Goal: Task Accomplishment & Management: Manage account settings

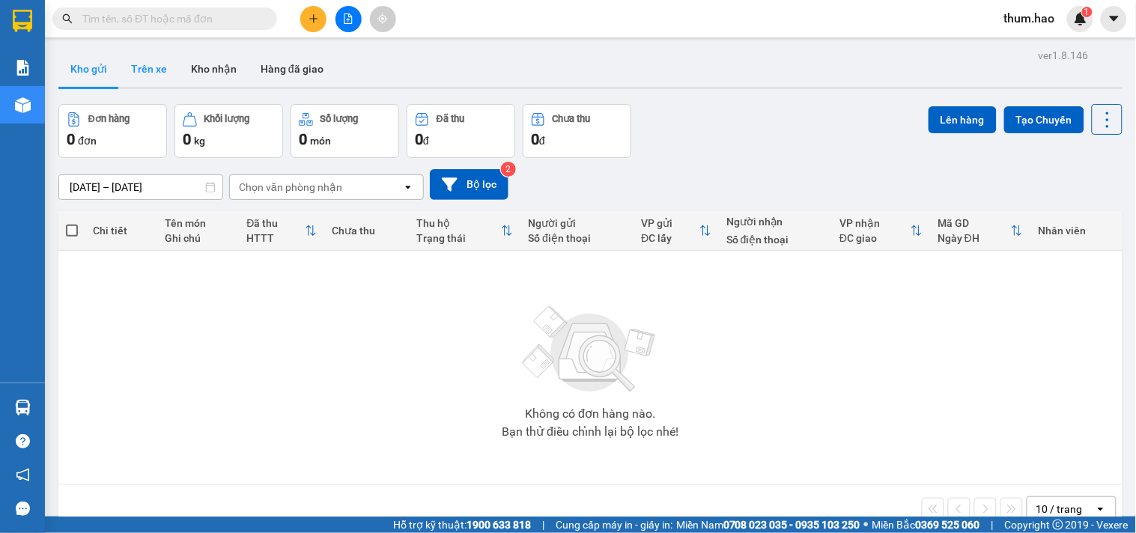
click at [150, 67] on button "Trên xe" at bounding box center [149, 69] width 60 height 36
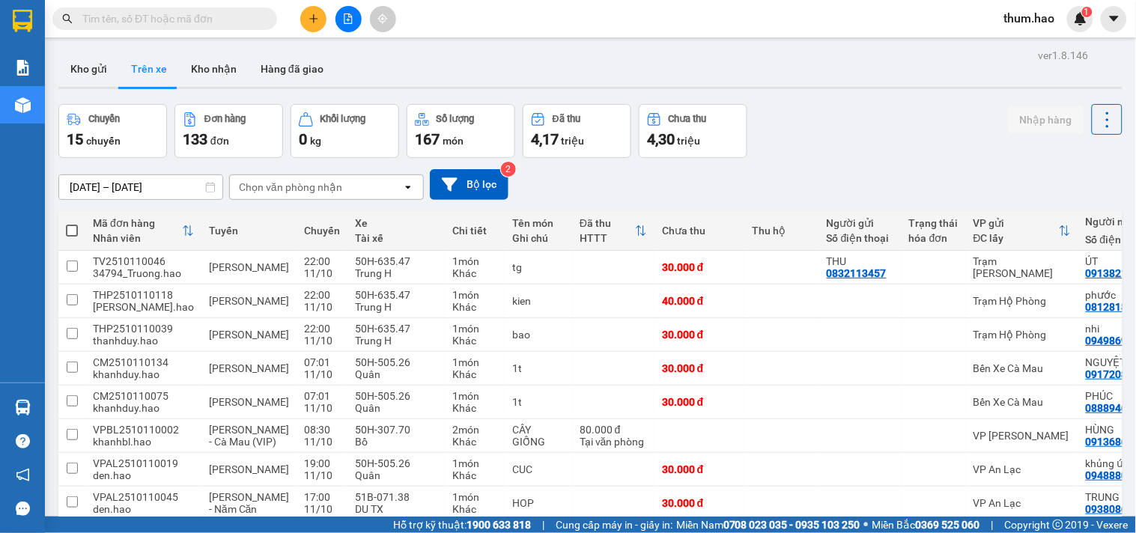
click at [310, 183] on div "Chọn văn phòng nhận" at bounding box center [290, 187] width 103 height 15
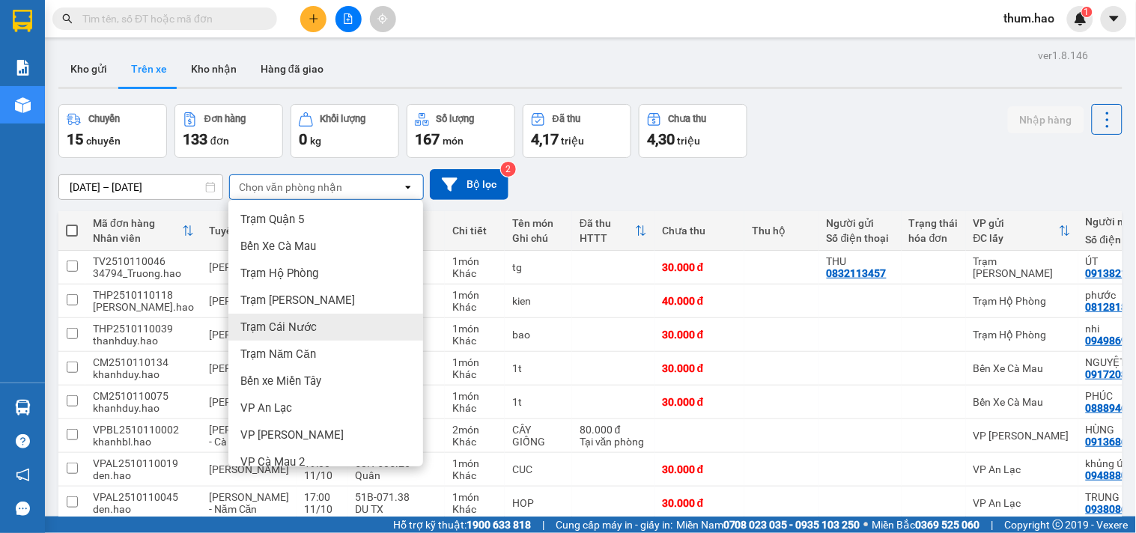
click at [279, 323] on span "Trạm Cái Nước" at bounding box center [278, 327] width 76 height 15
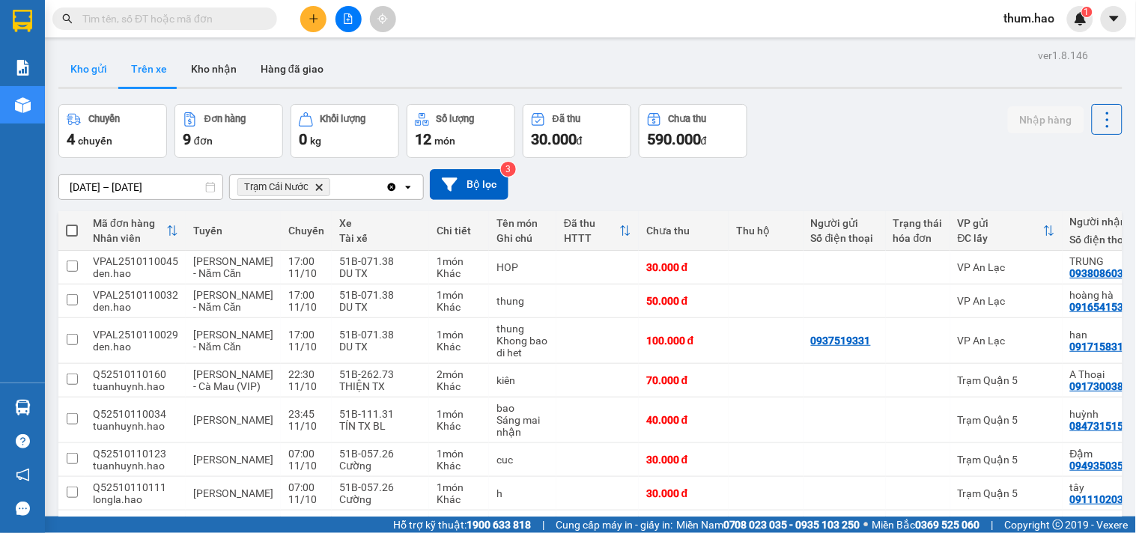
click at [103, 62] on button "Kho gửi" at bounding box center [88, 69] width 61 height 36
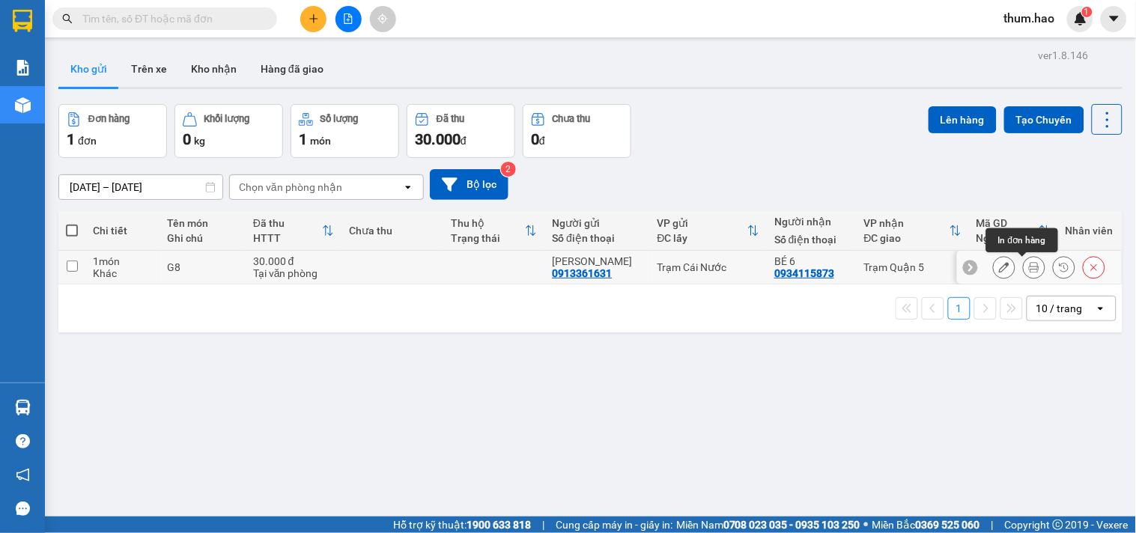
click at [1029, 264] on icon at bounding box center [1034, 267] width 10 height 10
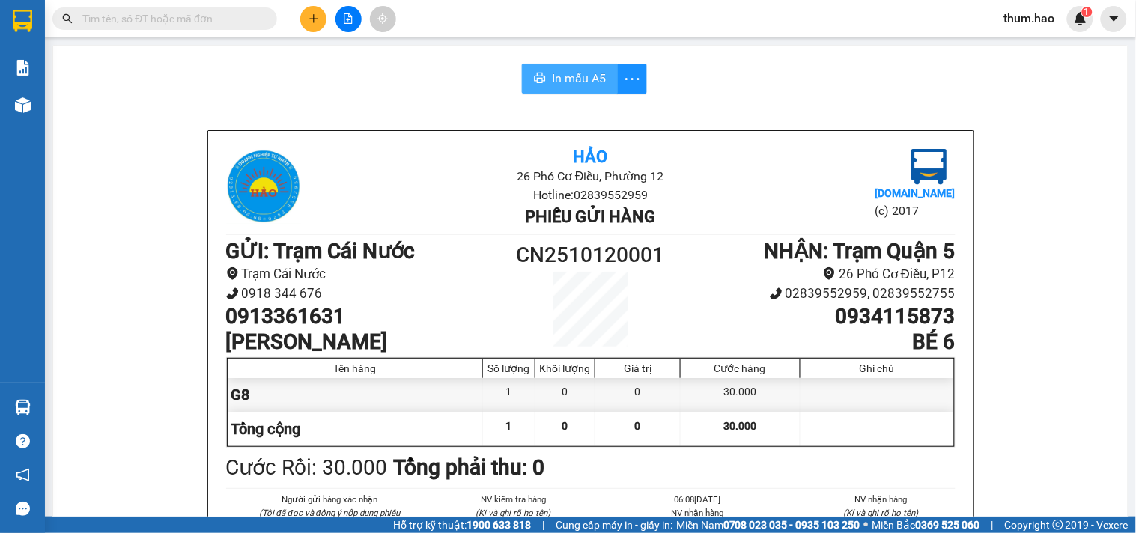
click at [557, 79] on span "In mẫu A5" at bounding box center [579, 78] width 54 height 19
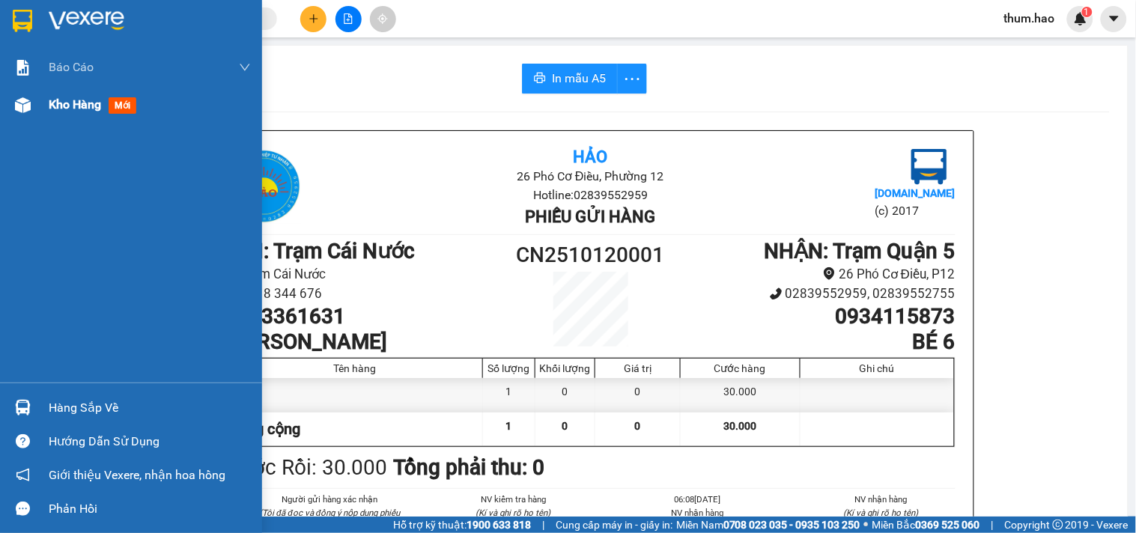
click at [81, 101] on span "Kho hàng" at bounding box center [75, 104] width 52 height 14
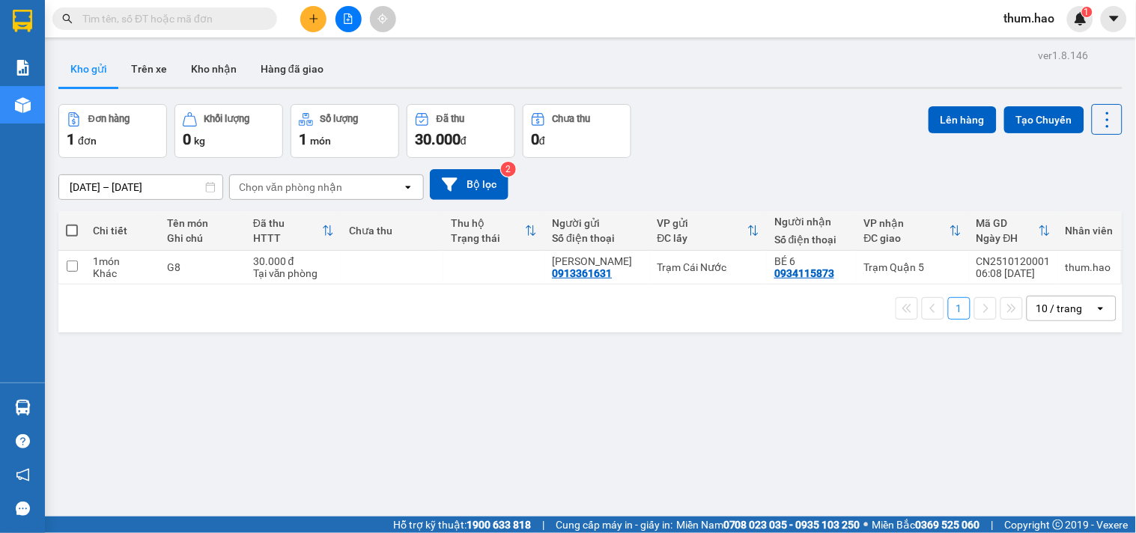
click at [67, 227] on span at bounding box center [72, 231] width 12 height 12
click at [72, 223] on input "checkbox" at bounding box center [72, 223] width 0 height 0
checkbox input "true"
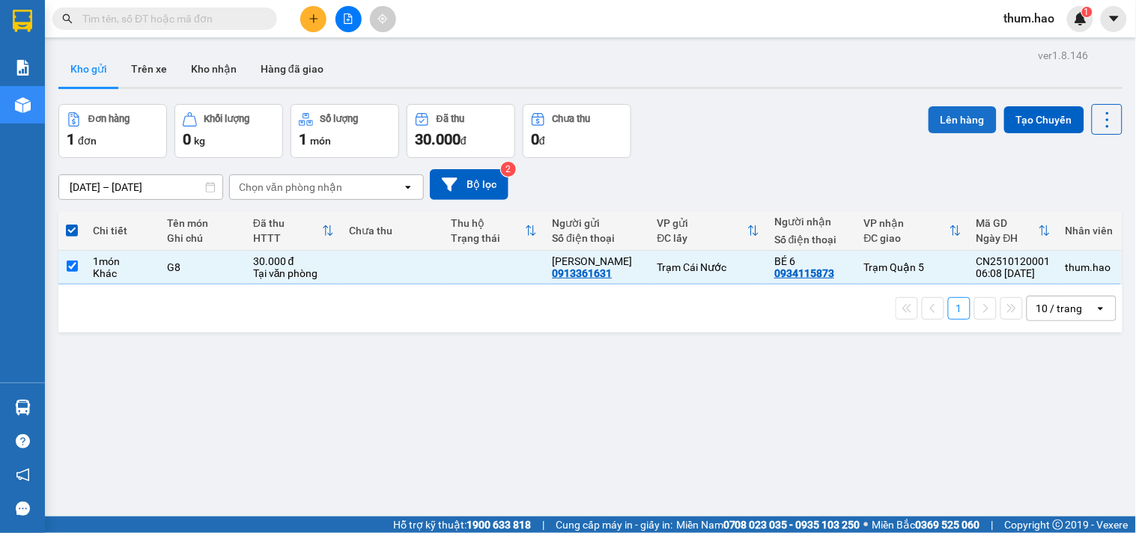
click at [930, 111] on button "Lên hàng" at bounding box center [962, 119] width 68 height 27
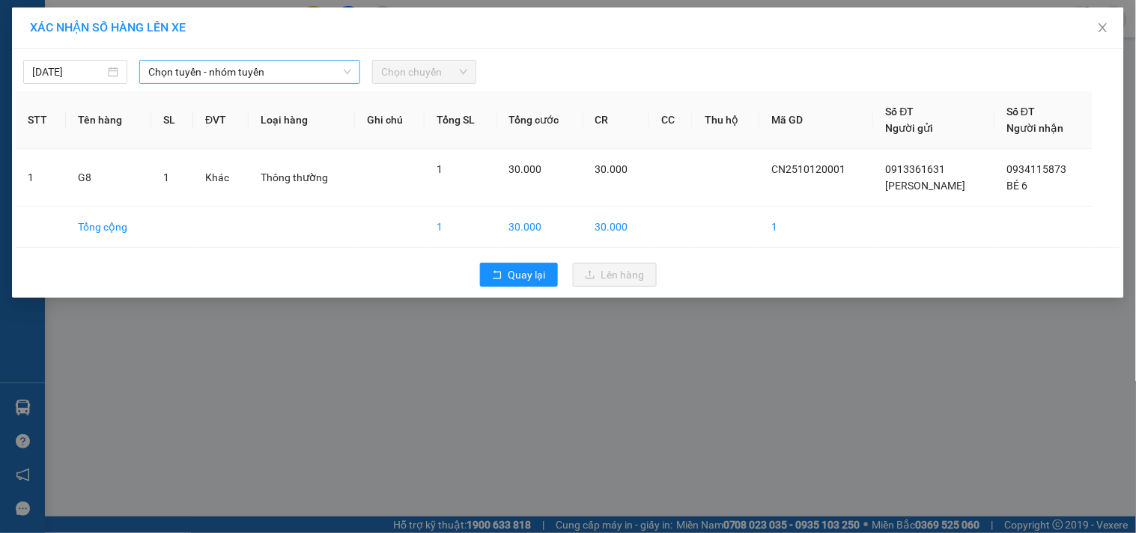
click at [223, 68] on span "Chọn tuyến - nhóm tuyến" at bounding box center [249, 72] width 203 height 22
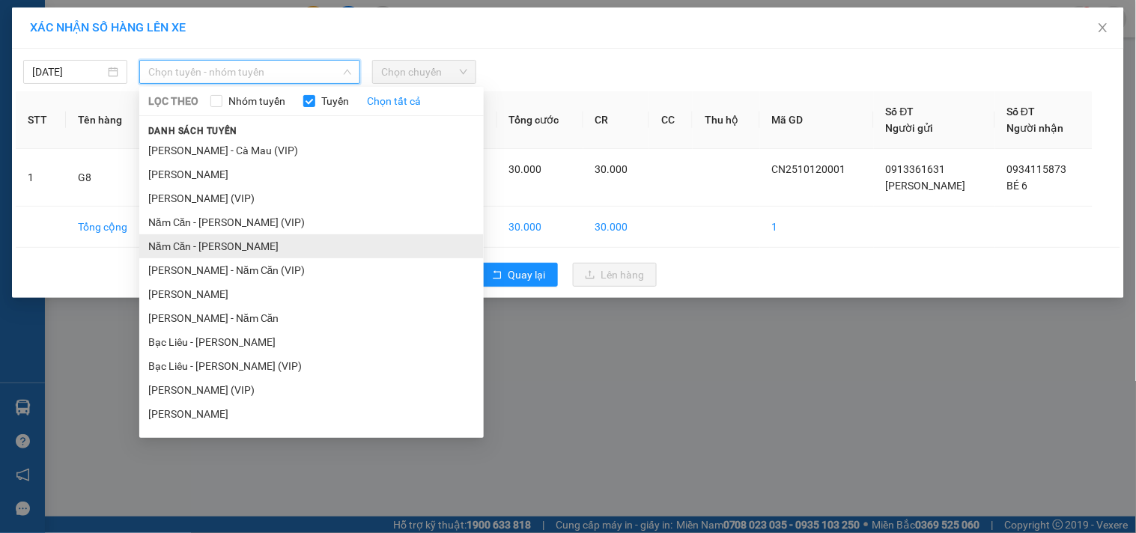
click at [169, 237] on li "Năm Căn - [PERSON_NAME]" at bounding box center [311, 246] width 344 height 24
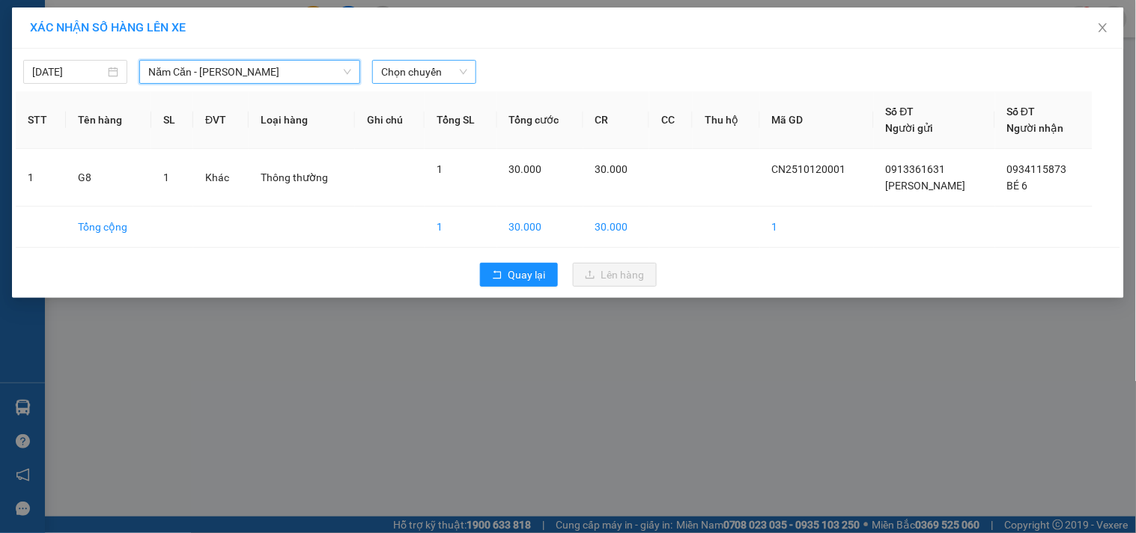
click at [432, 70] on span "Chọn chuyến" at bounding box center [424, 72] width 86 height 22
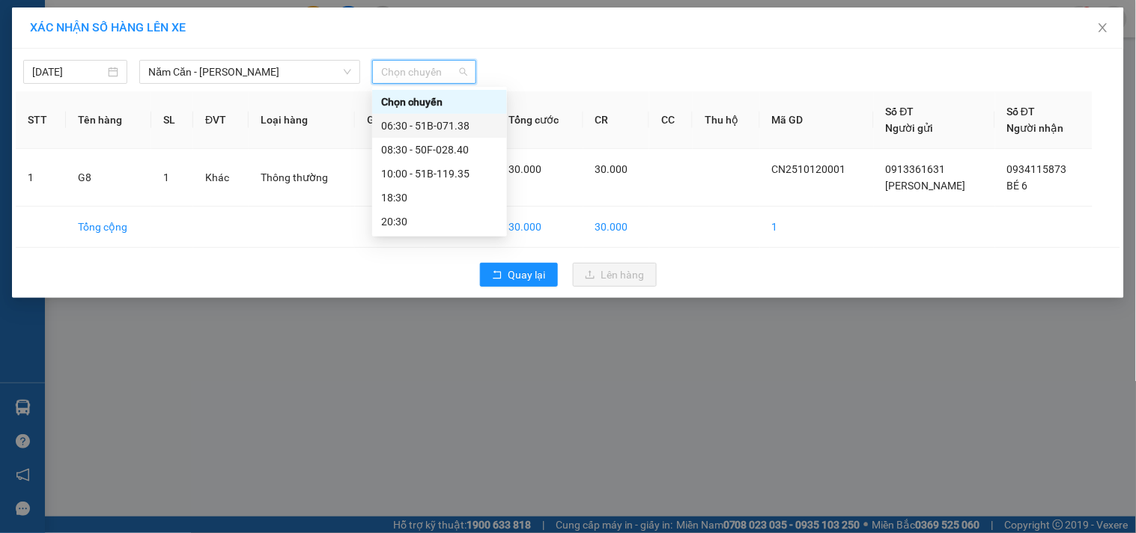
click at [467, 124] on div "06:30 - 51B-071.38" at bounding box center [439, 126] width 117 height 16
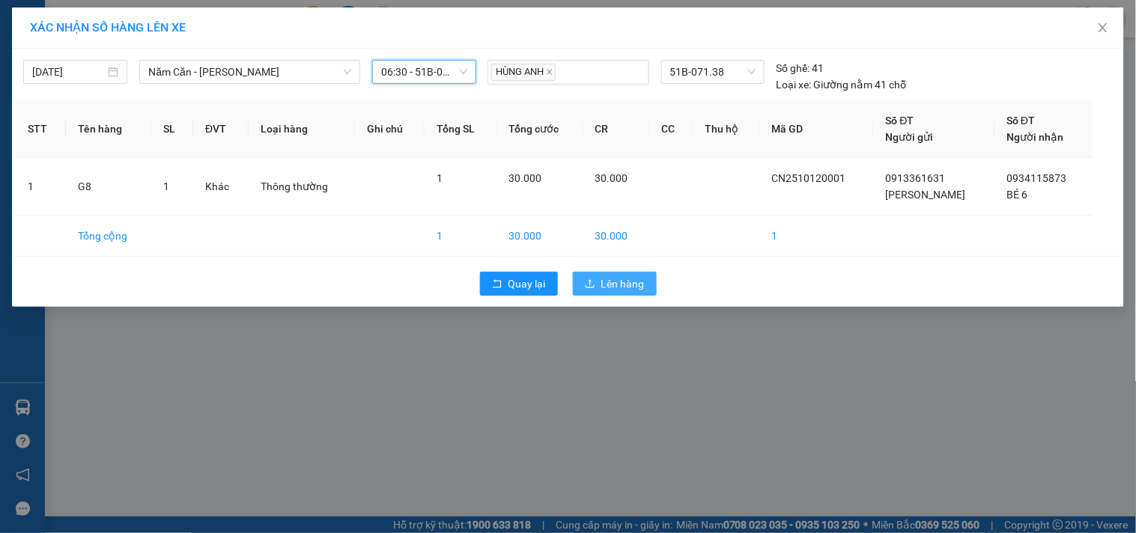
click at [608, 287] on span "Lên hàng" at bounding box center [622, 283] width 43 height 16
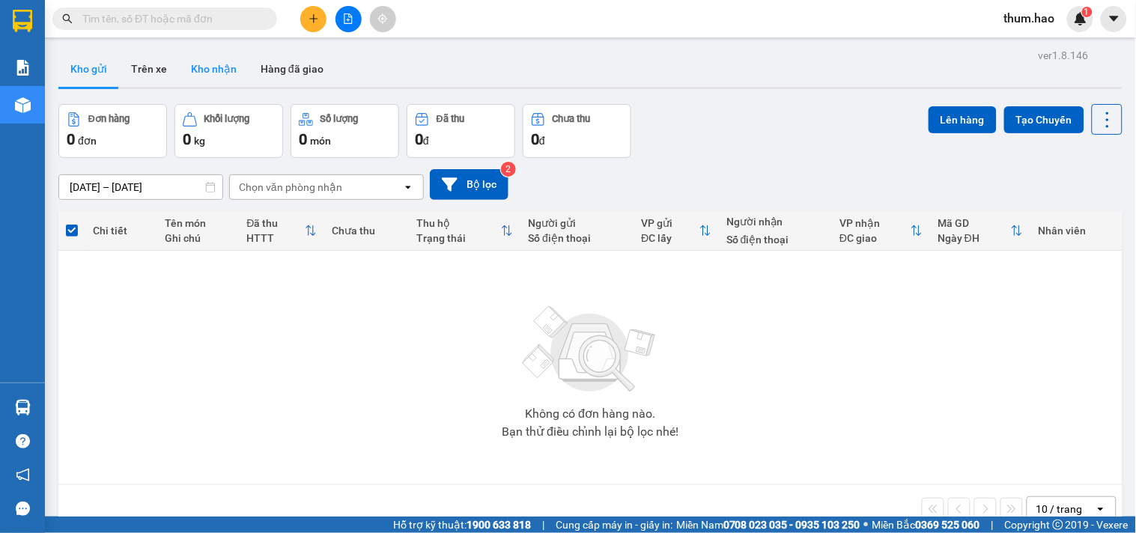
click at [210, 55] on button "Kho nhận" at bounding box center [214, 69] width 70 height 36
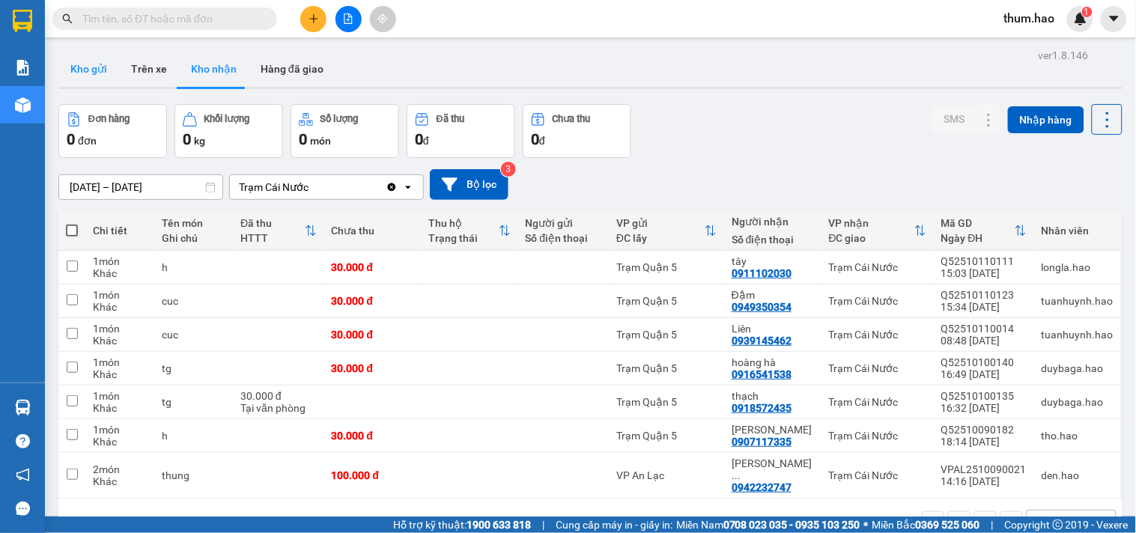
click at [85, 65] on button "Kho gửi" at bounding box center [88, 69] width 61 height 36
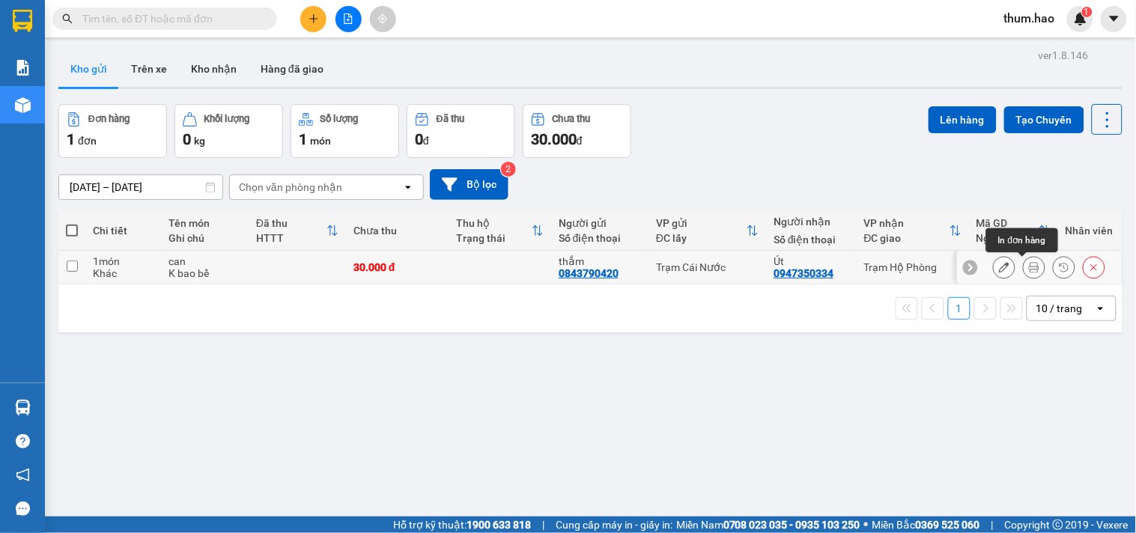
click at [1029, 267] on icon at bounding box center [1034, 267] width 10 height 10
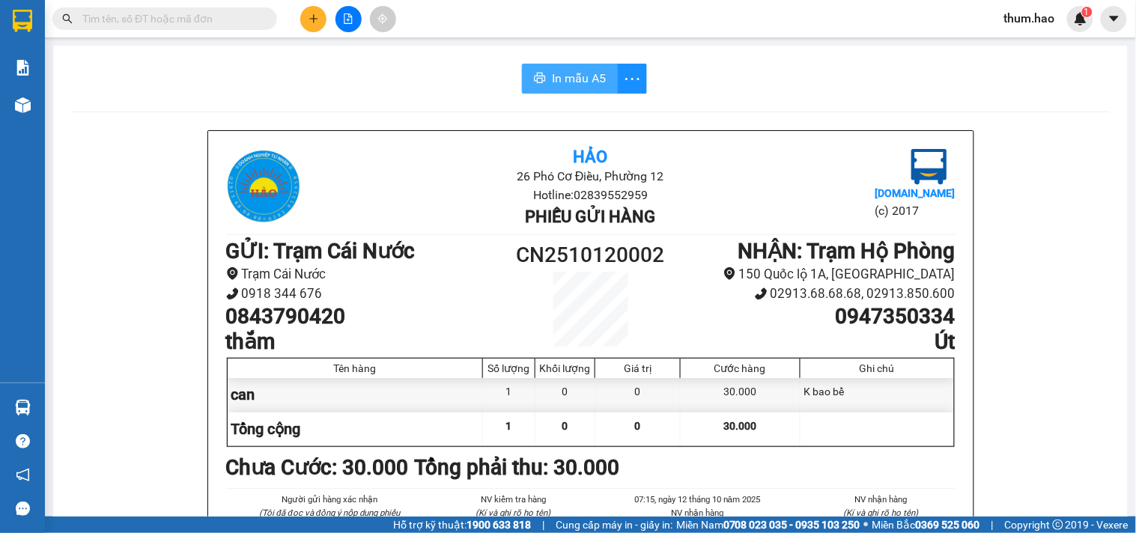
click at [576, 69] on span "In mẫu A5" at bounding box center [579, 78] width 54 height 19
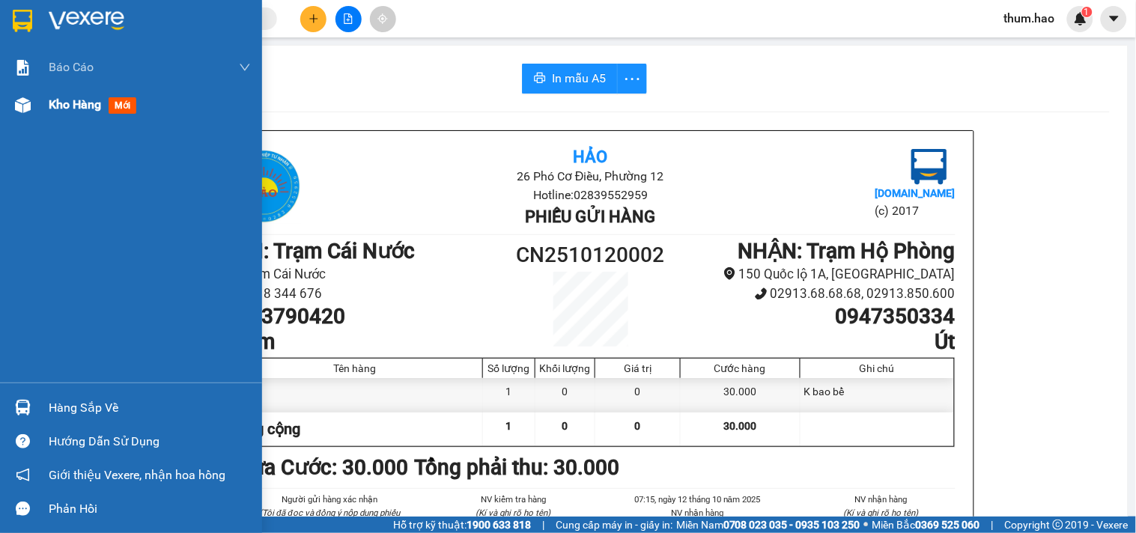
click at [55, 115] on div "Kho hàng mới" at bounding box center [150, 104] width 202 height 37
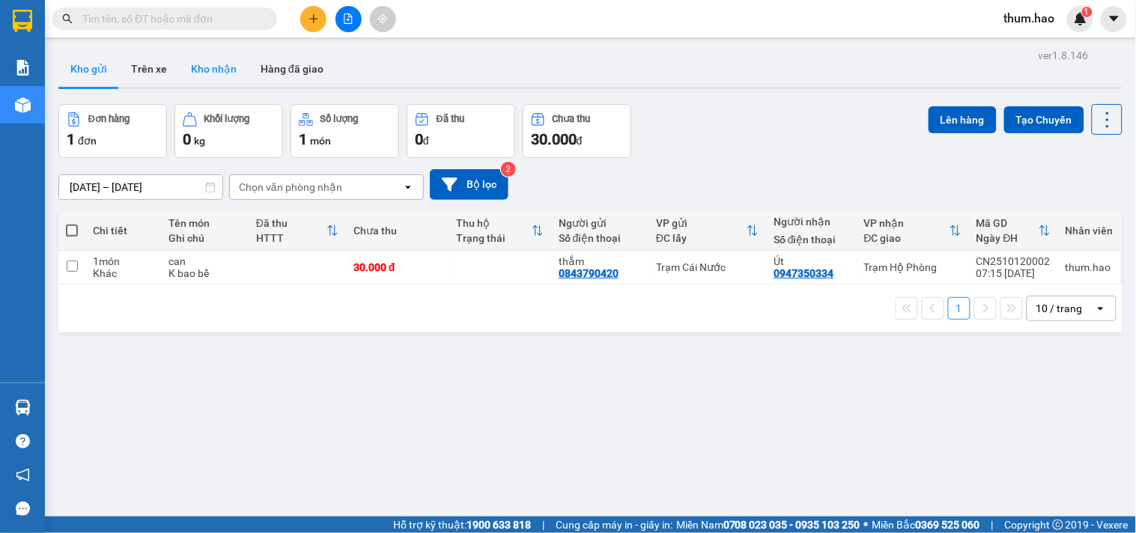
click at [213, 71] on button "Kho nhận" at bounding box center [214, 69] width 70 height 36
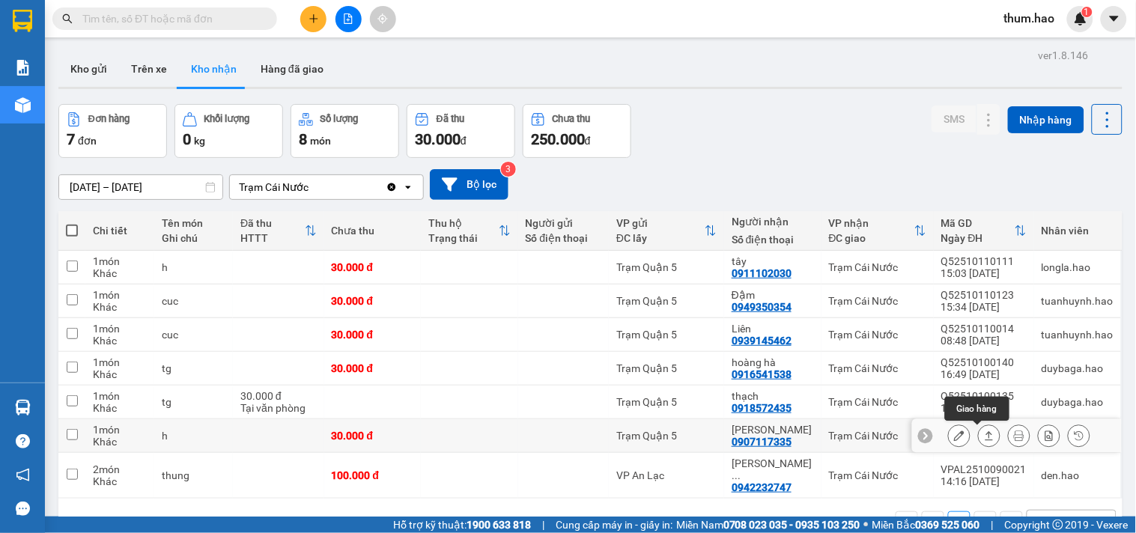
click at [984, 433] on icon at bounding box center [989, 435] width 10 height 10
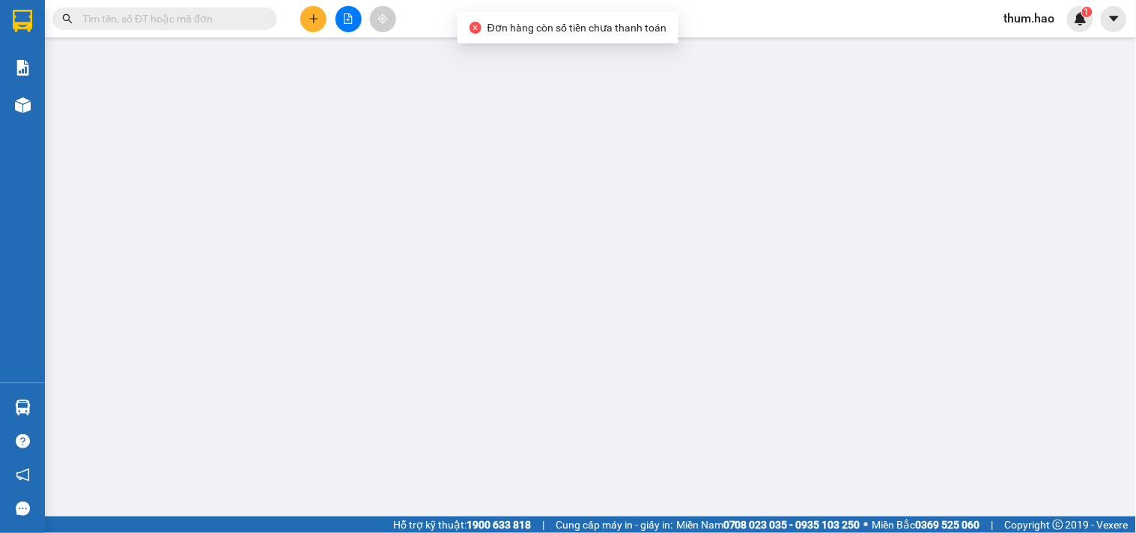
type input "0907117335"
type input "[PERSON_NAME]"
type input "30.000"
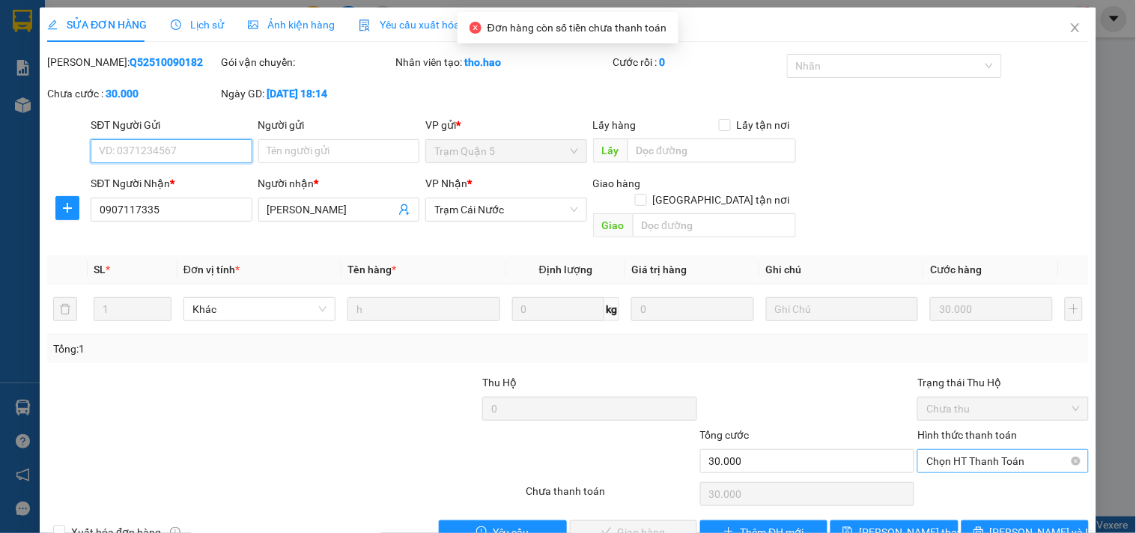
click at [982, 450] on span "Chọn HT Thanh Toán" at bounding box center [1002, 461] width 153 height 22
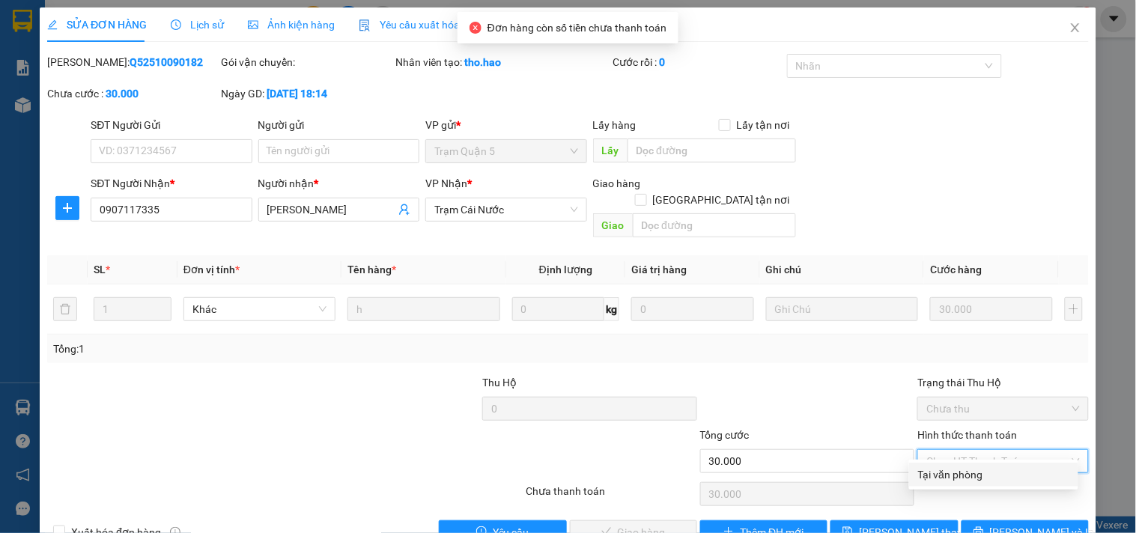
click at [963, 473] on div "Tại văn phòng" at bounding box center [993, 474] width 151 height 16
type input "0"
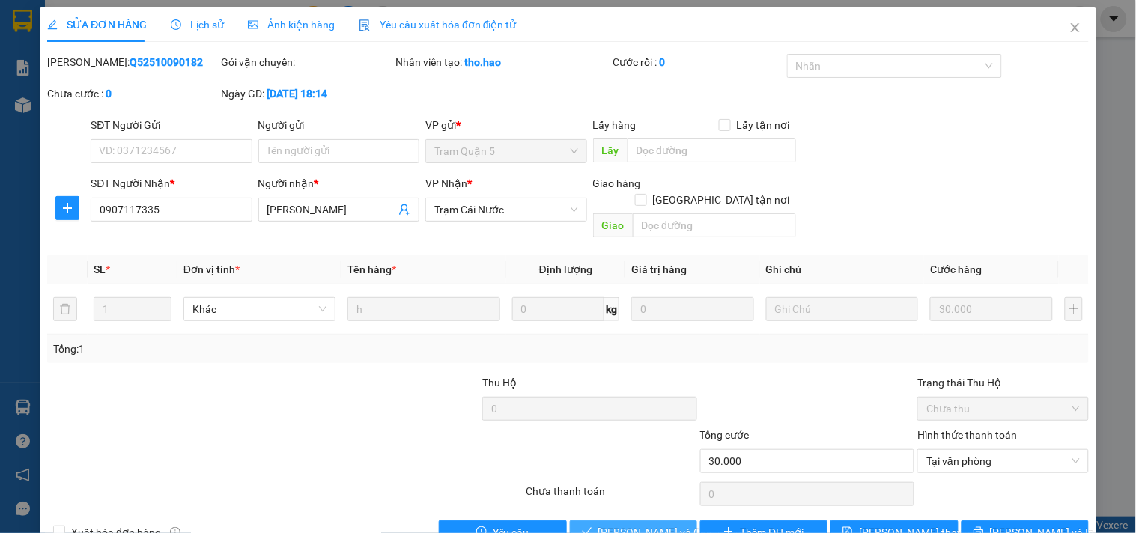
click at [647, 524] on span "[PERSON_NAME] và Giao hàng" at bounding box center [670, 532] width 144 height 16
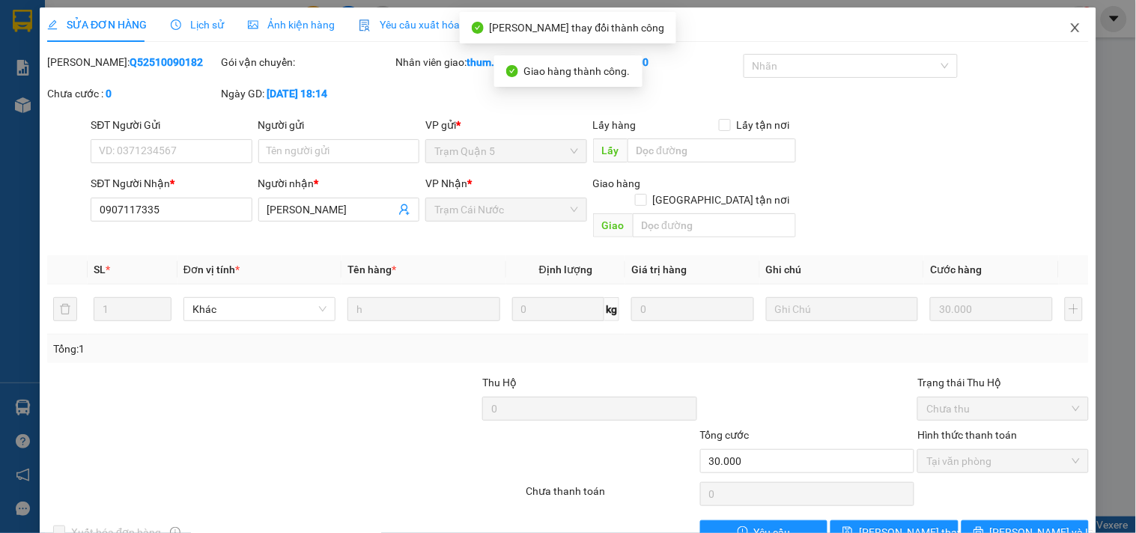
drag, startPoint x: 1065, startPoint y: 31, endPoint x: 1042, endPoint y: 35, distance: 22.9
click at [1069, 31] on icon "close" at bounding box center [1075, 28] width 12 height 12
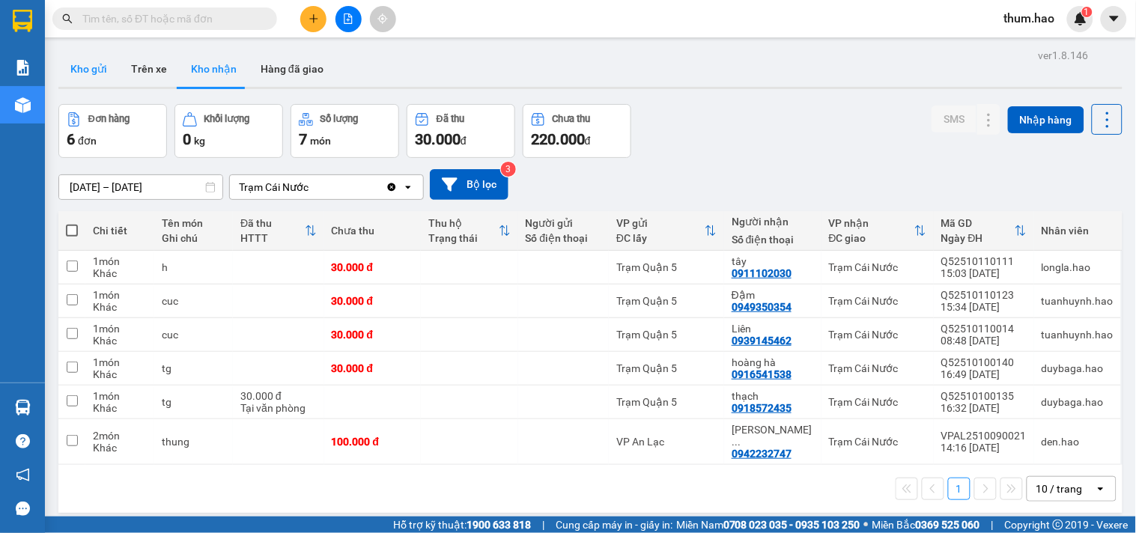
click at [94, 79] on button "Kho gửi" at bounding box center [88, 69] width 61 height 36
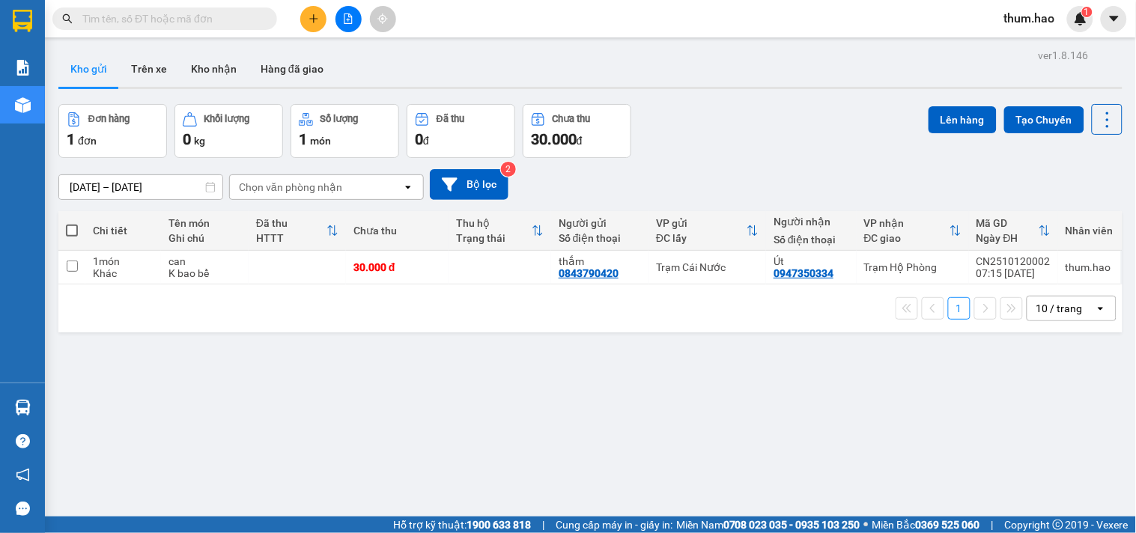
click at [62, 231] on th at bounding box center [71, 231] width 27 height 40
click at [70, 230] on span at bounding box center [72, 231] width 12 height 12
click at [72, 223] on input "checkbox" at bounding box center [72, 223] width 0 height 0
checkbox input "true"
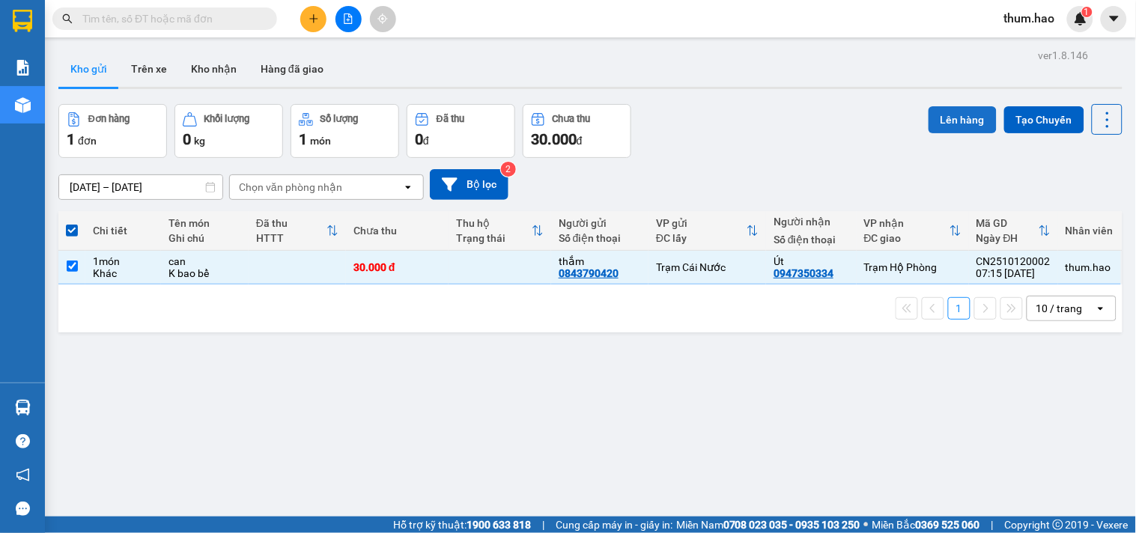
click at [928, 124] on button "Lên hàng" at bounding box center [962, 119] width 68 height 27
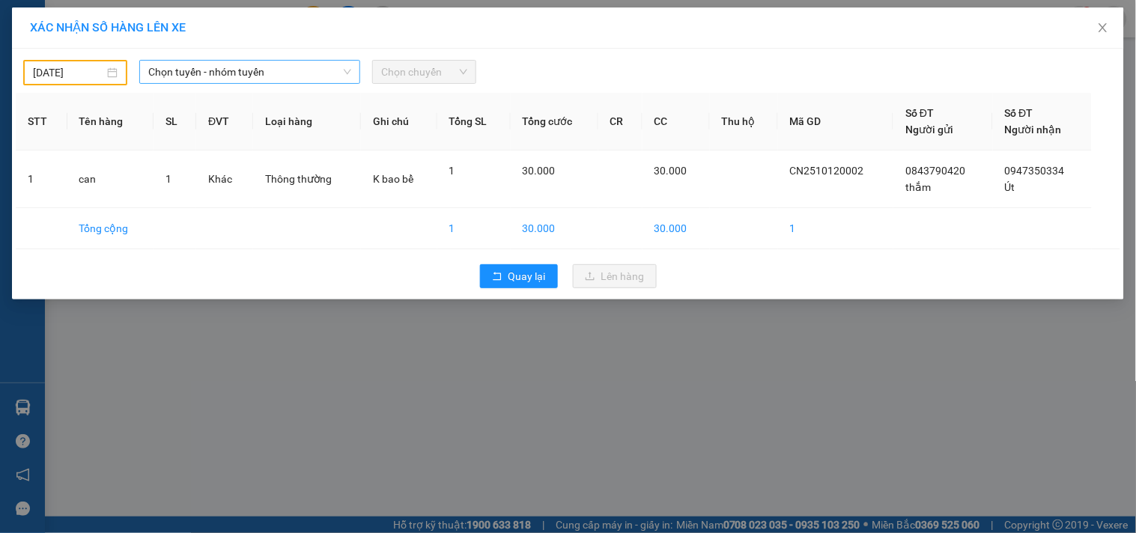
click at [295, 79] on span "Chọn tuyến - nhóm tuyến" at bounding box center [249, 72] width 203 height 22
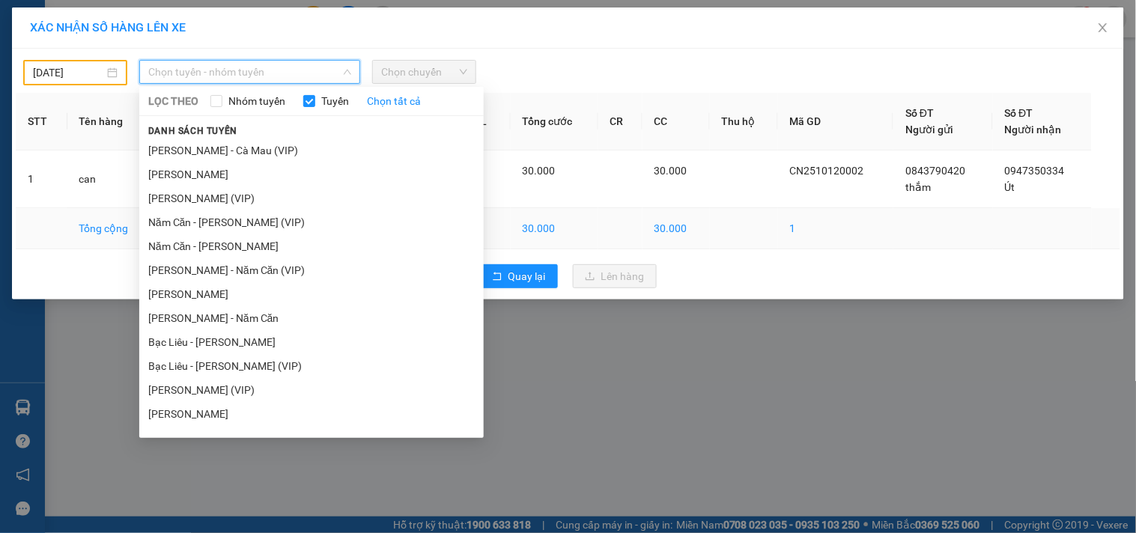
drag, startPoint x: 275, startPoint y: 228, endPoint x: 277, endPoint y: 218, distance: 10.0
click at [275, 228] on li "Năm Căn - [PERSON_NAME] (VIP)" at bounding box center [311, 222] width 344 height 24
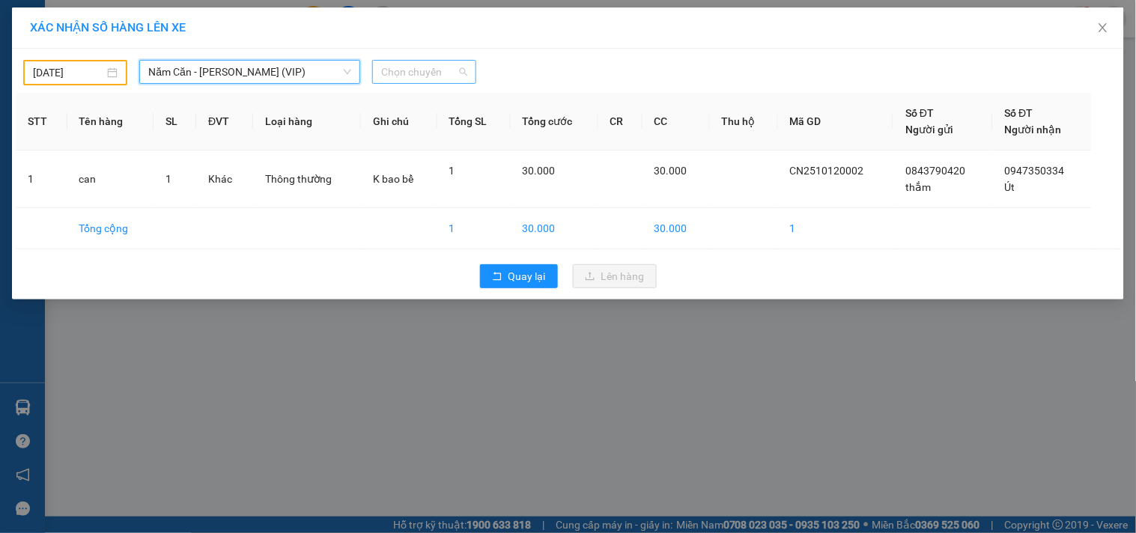
click at [461, 68] on span "Chọn chuyến" at bounding box center [424, 72] width 86 height 22
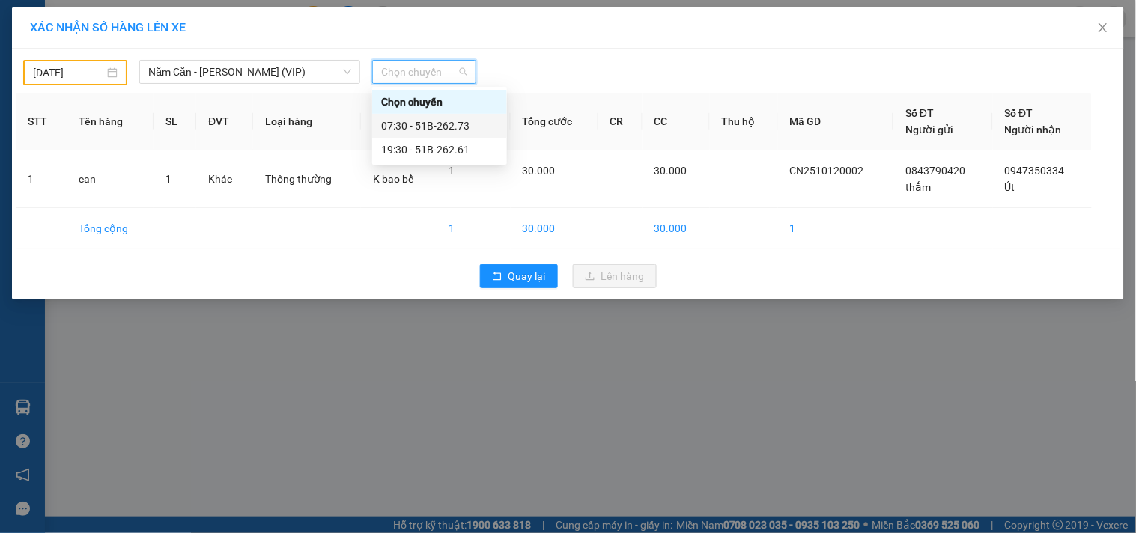
click at [466, 120] on div "07:30 - 51B-262.73" at bounding box center [439, 126] width 117 height 16
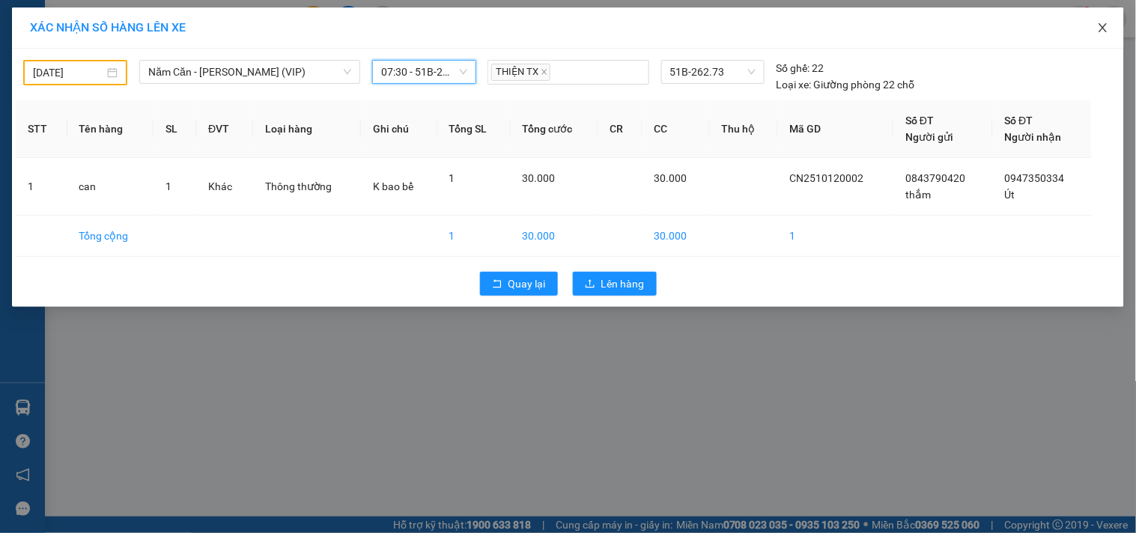
click at [1112, 19] on span "Close" at bounding box center [1103, 28] width 42 height 42
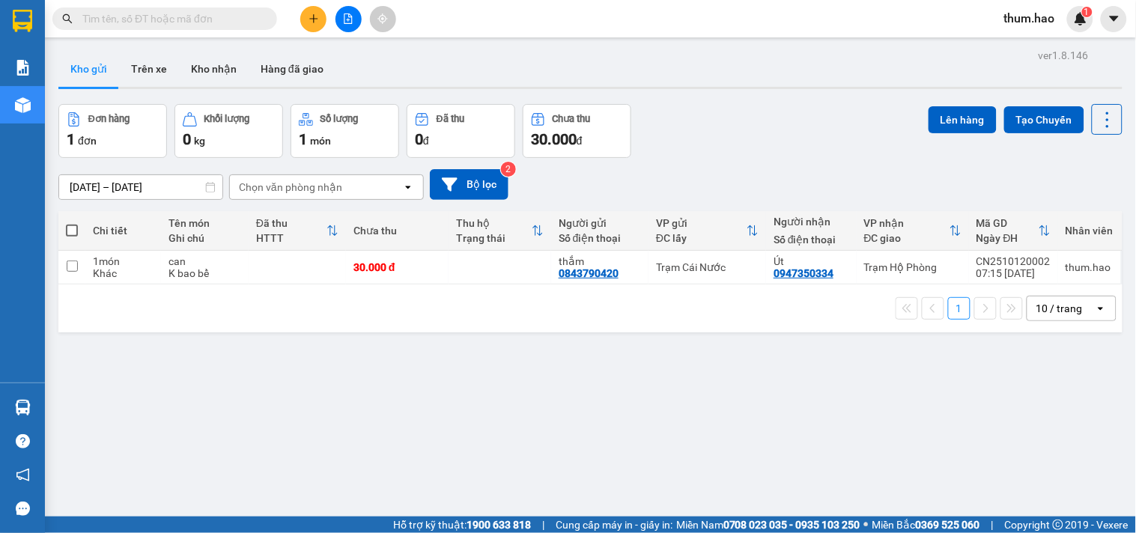
click at [73, 228] on span at bounding box center [72, 231] width 12 height 12
click at [72, 223] on input "checkbox" at bounding box center [72, 223] width 0 height 0
checkbox input "true"
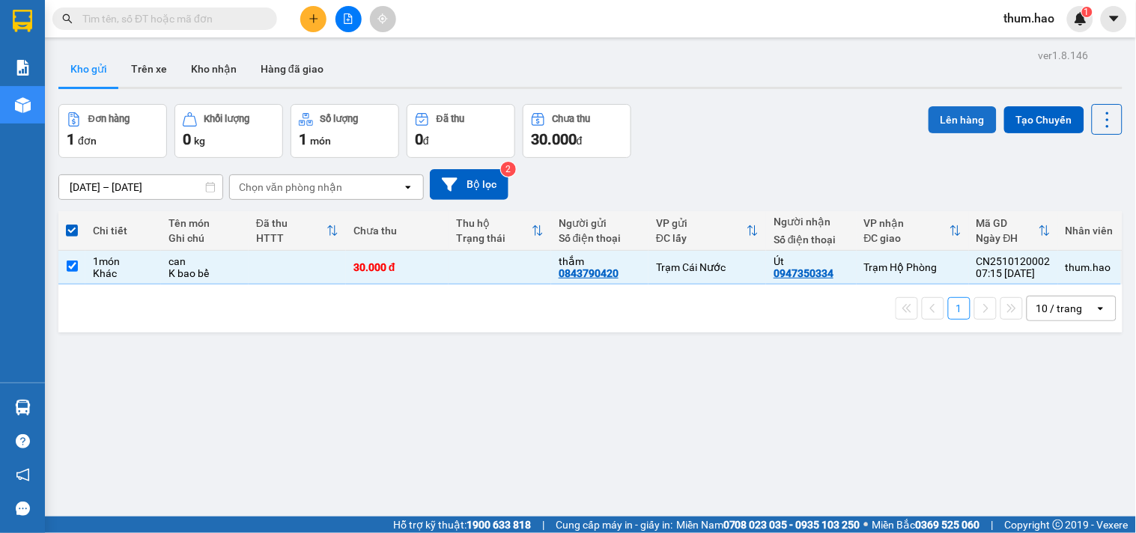
click at [949, 114] on button "Lên hàng" at bounding box center [962, 119] width 68 height 27
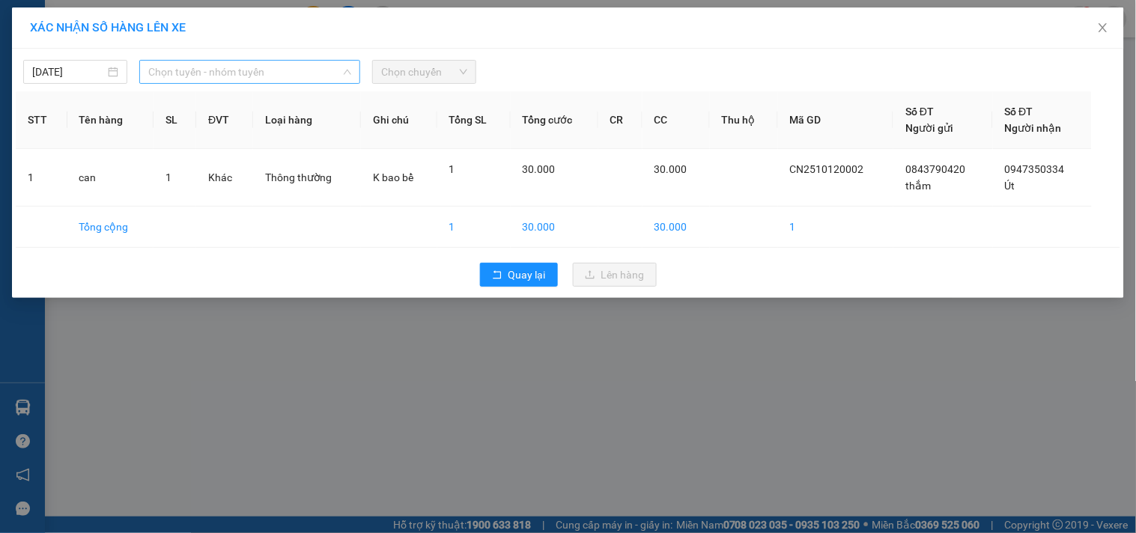
click at [249, 72] on span "Chọn tuyến - nhóm tuyến" at bounding box center [249, 72] width 203 height 22
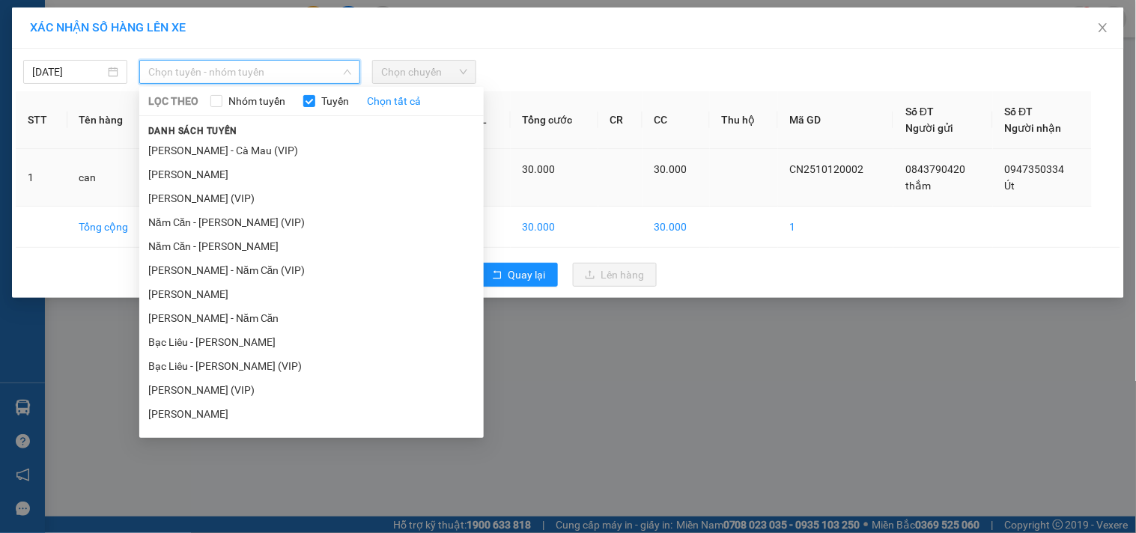
drag, startPoint x: 211, startPoint y: 217, endPoint x: 222, endPoint y: 202, distance: 18.7
click at [214, 214] on li "Năm Căn - [PERSON_NAME] (VIP)" at bounding box center [311, 222] width 344 height 24
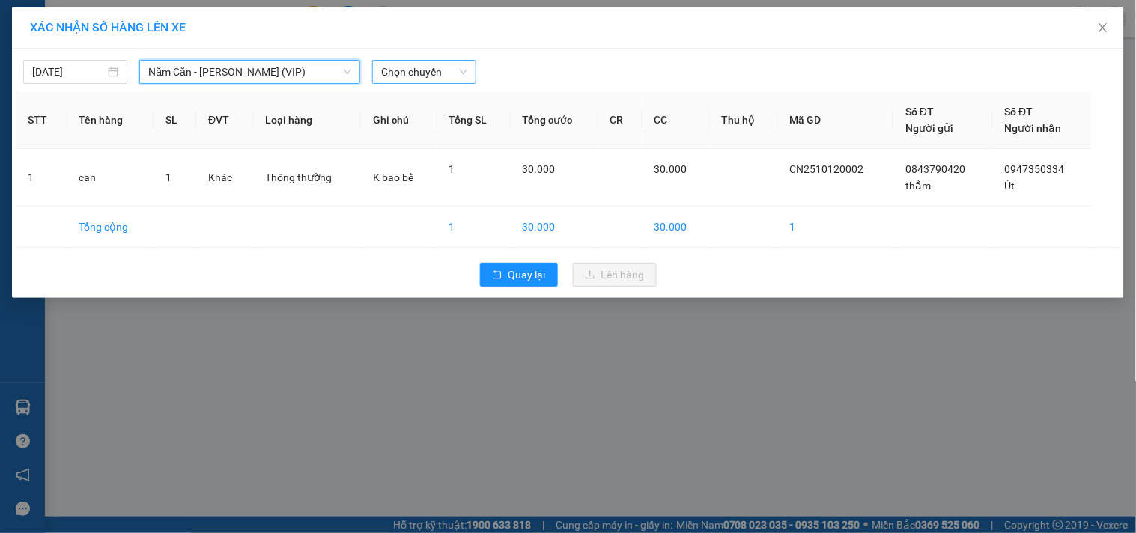
click at [423, 69] on span "Chọn chuyến" at bounding box center [424, 72] width 86 height 22
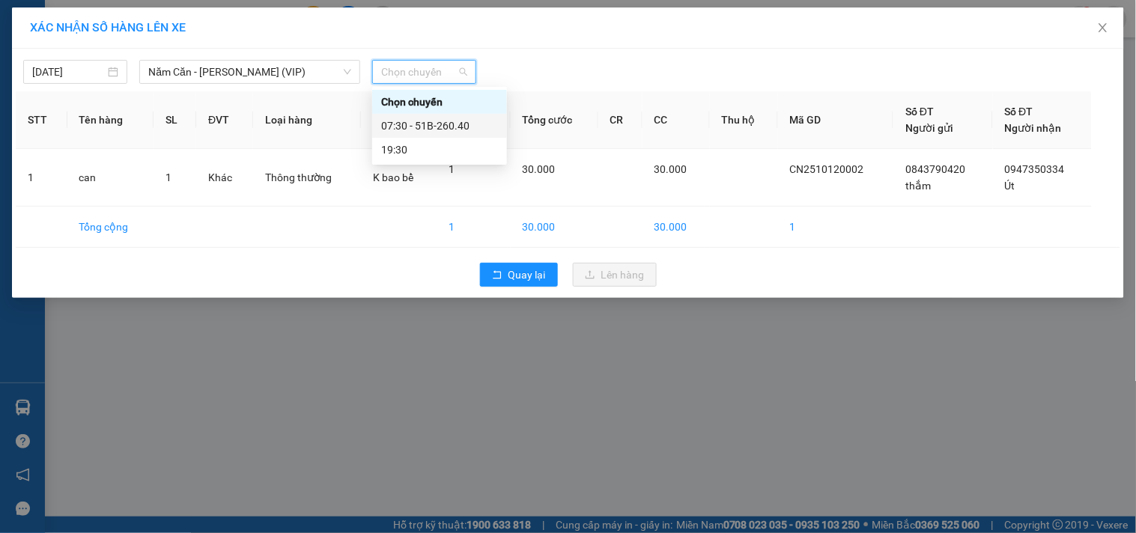
click at [412, 125] on div "07:30 - 51B-260.40" at bounding box center [439, 126] width 117 height 16
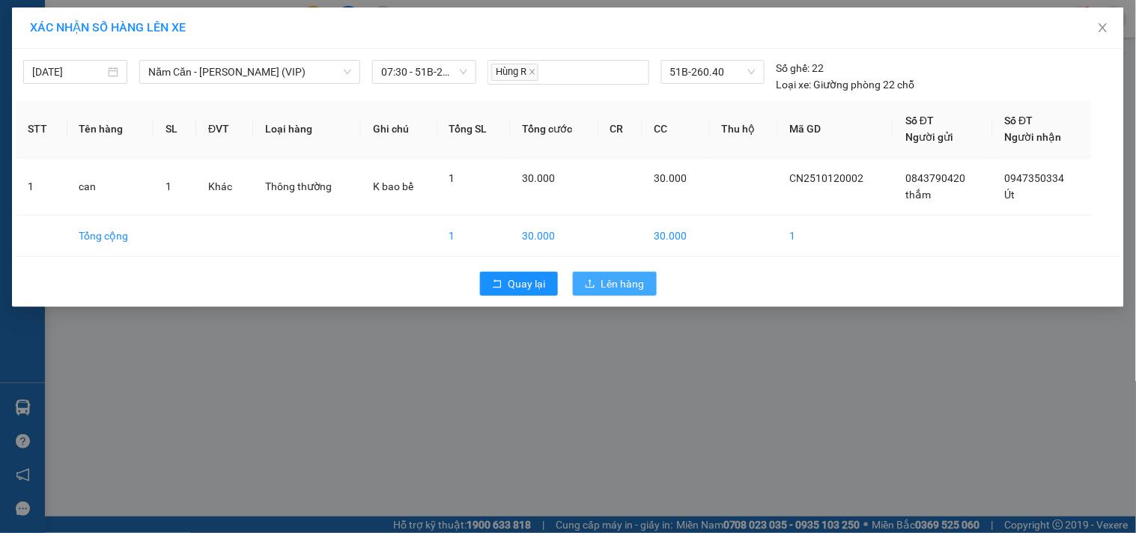
click at [608, 273] on button "Lên hàng" at bounding box center [615, 284] width 84 height 24
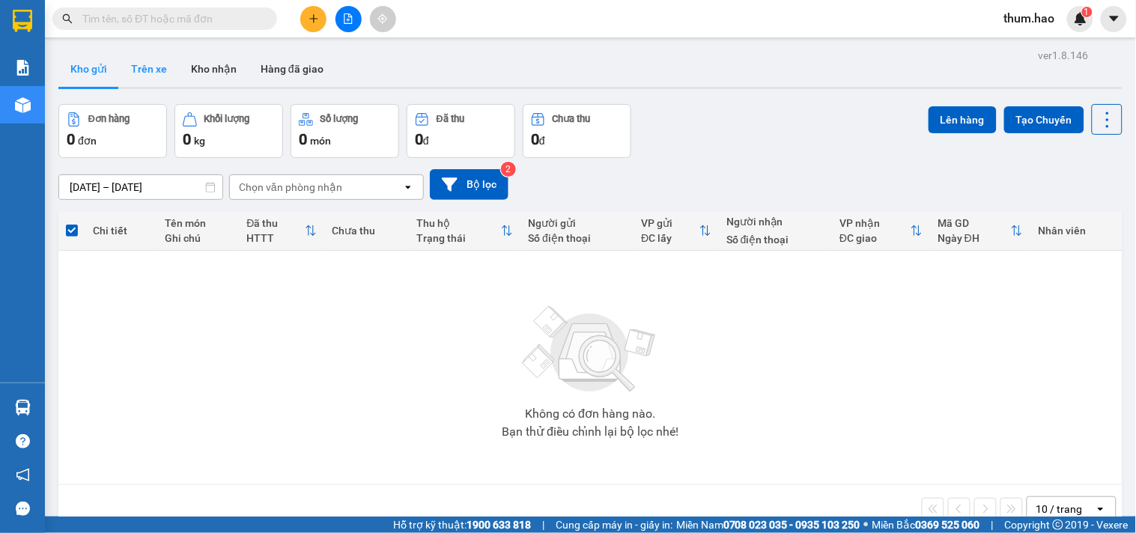
drag, startPoint x: 150, startPoint y: 75, endPoint x: 156, endPoint y: 67, distance: 9.1
click at [153, 70] on button "Trên xe" at bounding box center [149, 69] width 60 height 36
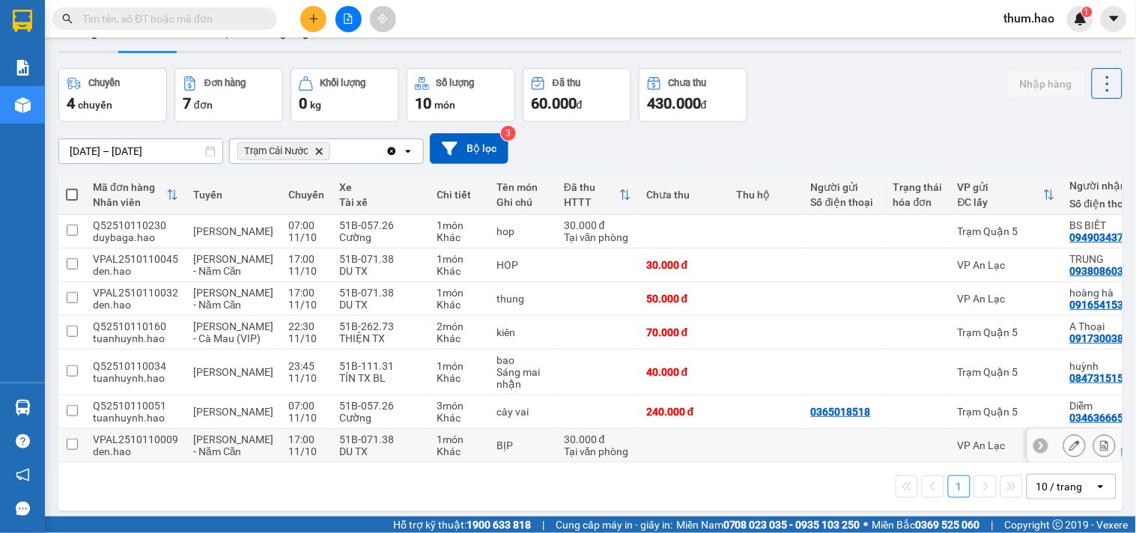
scroll to position [69, 0]
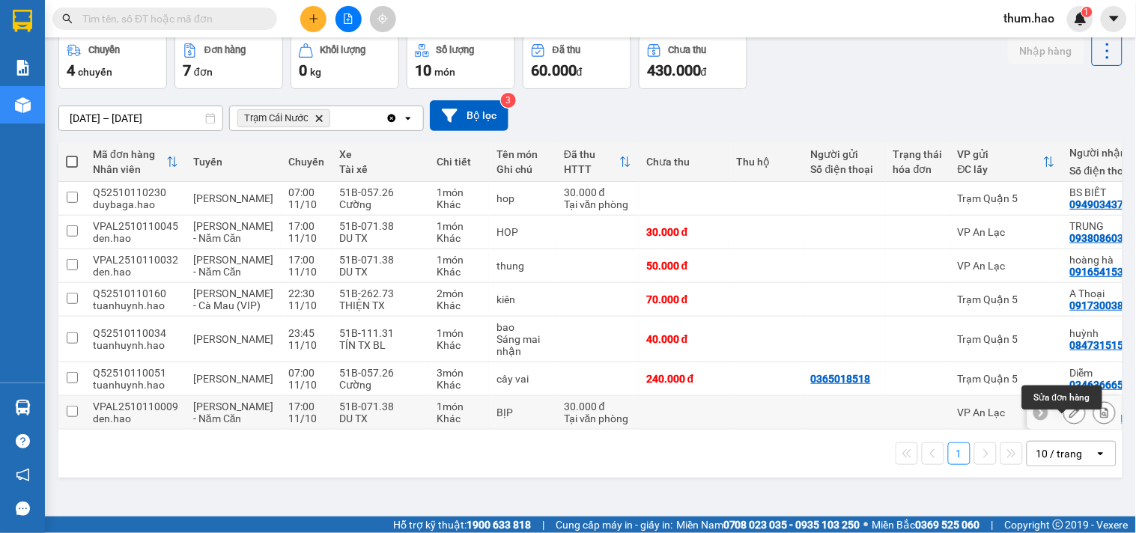
click at [1064, 426] on button at bounding box center [1074, 413] width 21 height 26
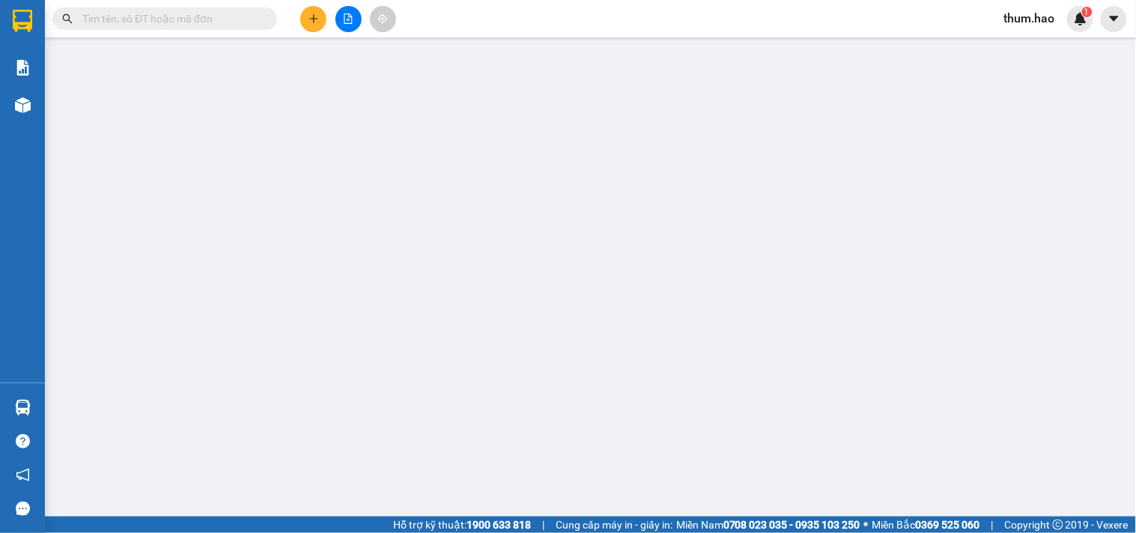
type input "0941515384"
type input "MY"
type input "30.000"
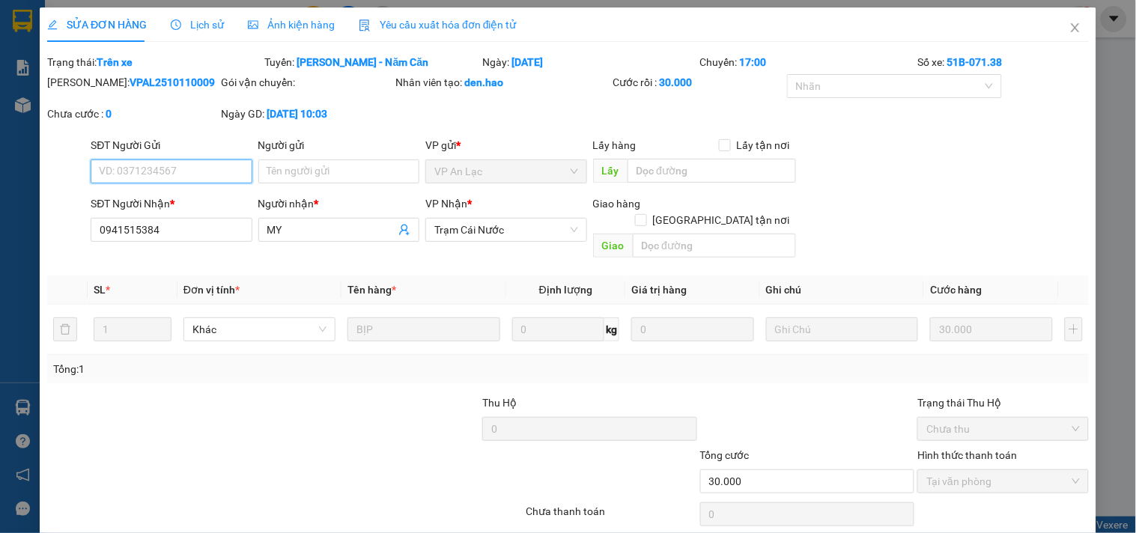
scroll to position [43, 0]
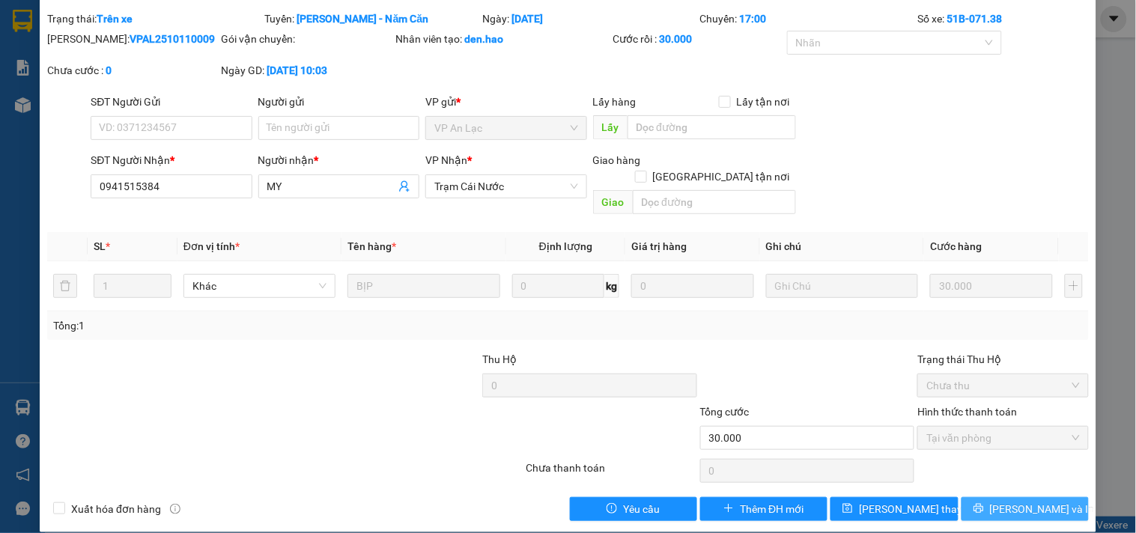
click at [984, 503] on icon "printer" at bounding box center [978, 508] width 10 height 10
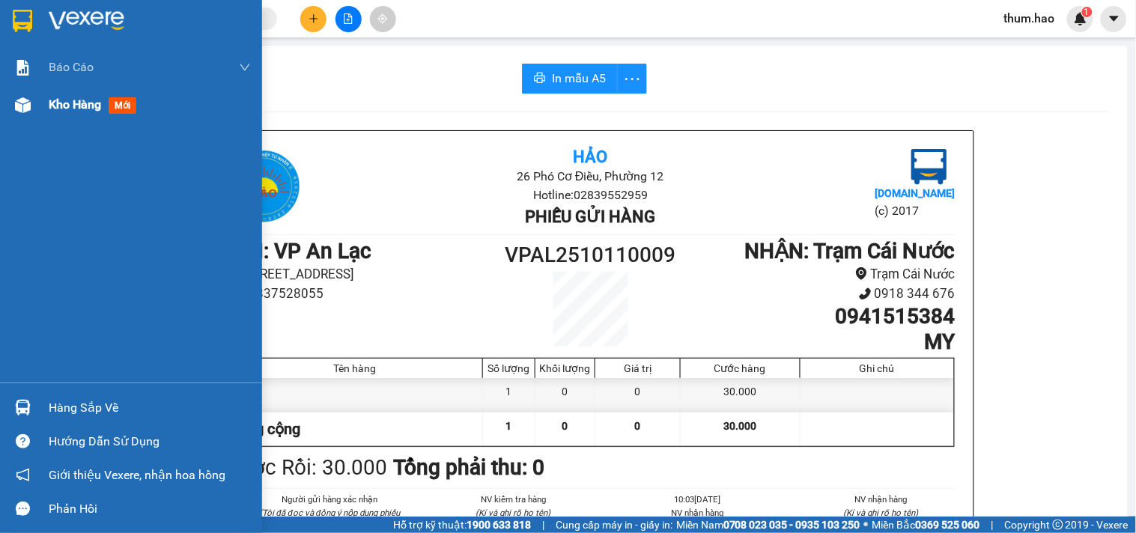
click at [73, 97] on span "Kho hàng" at bounding box center [75, 104] width 52 height 14
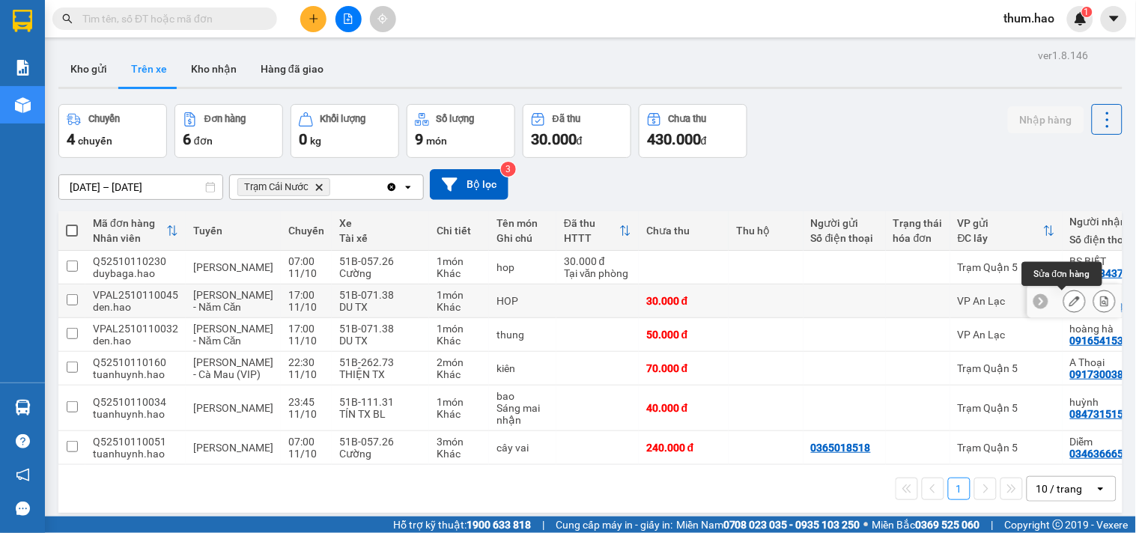
click at [1064, 302] on button at bounding box center [1074, 301] width 21 height 26
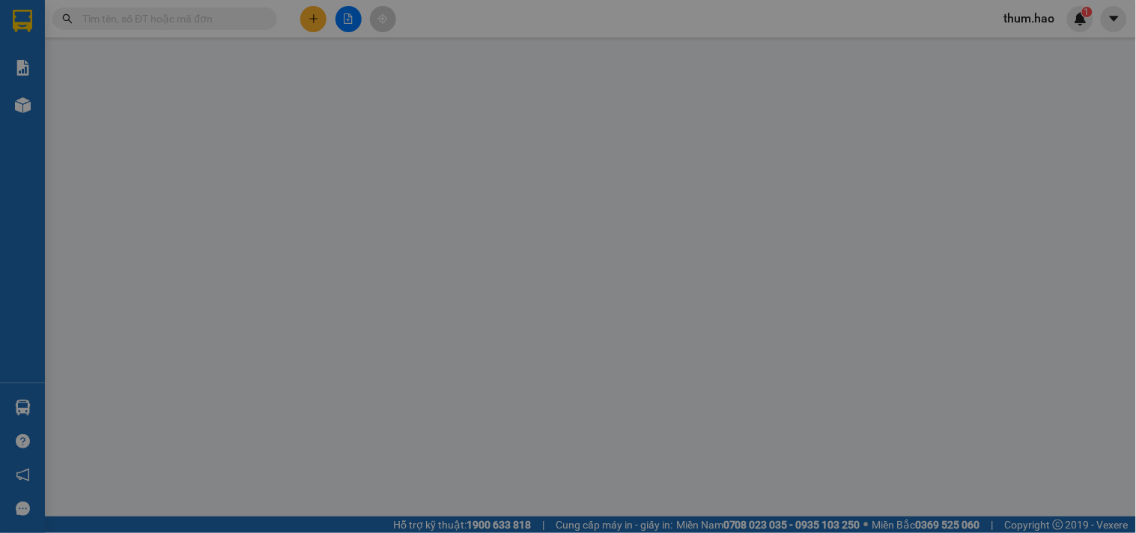
type input "0938086032"
type input "TRUNG"
type input "30.000"
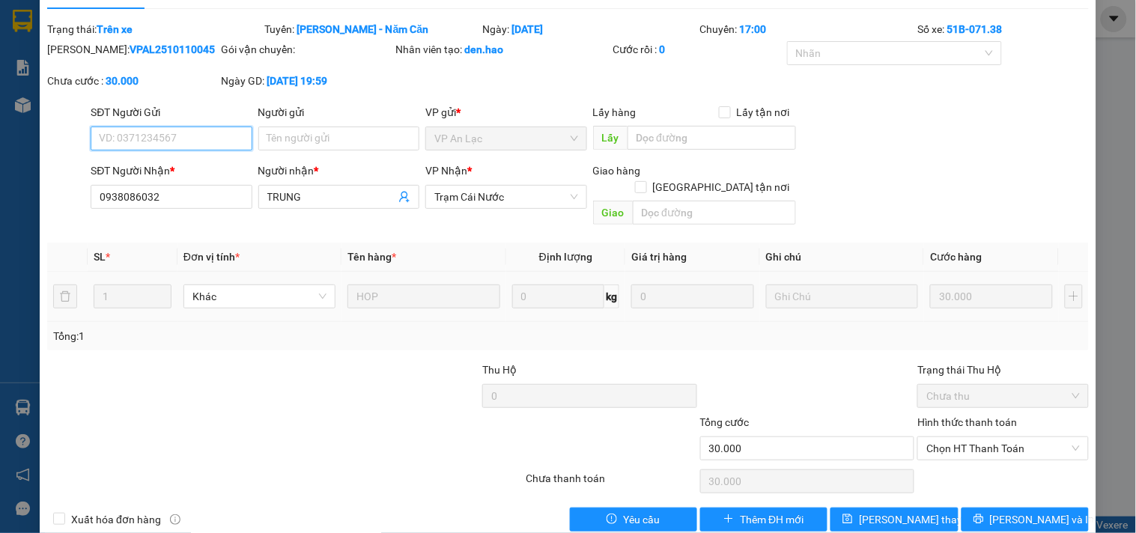
scroll to position [43, 0]
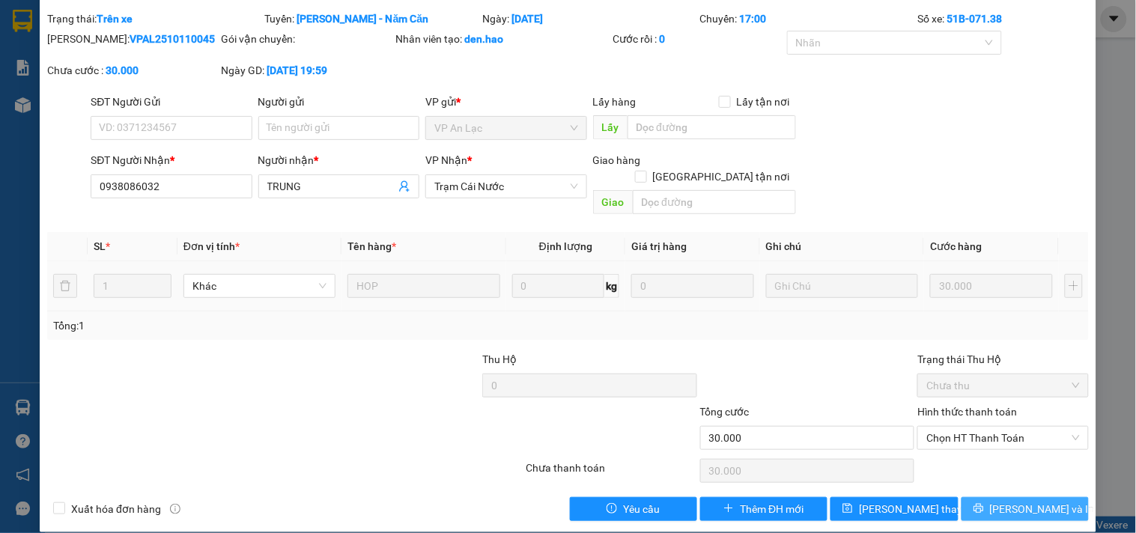
click at [1005, 501] on span "[PERSON_NAME] và In" at bounding box center [1042, 509] width 105 height 16
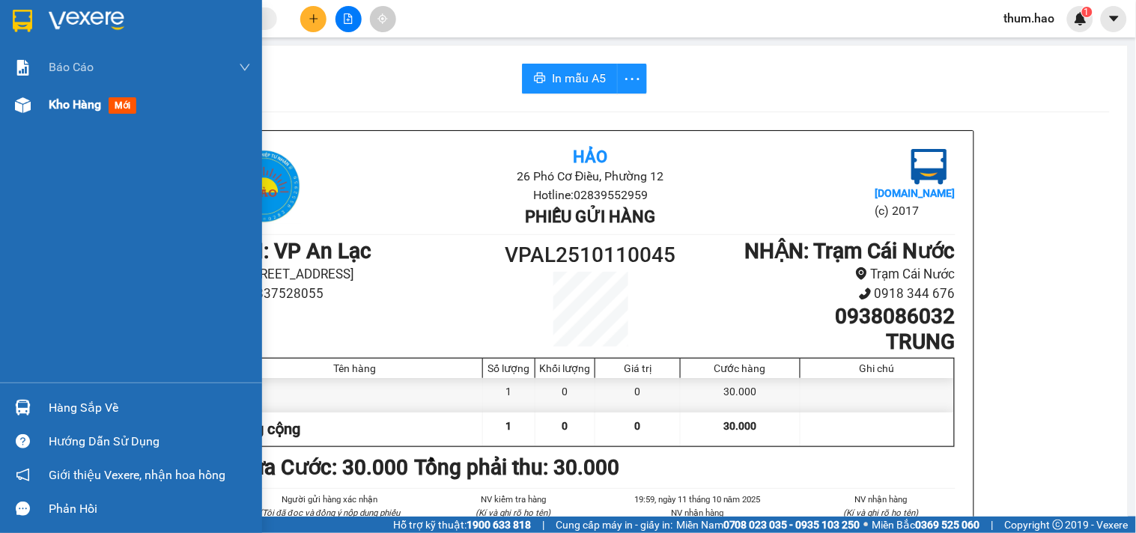
click at [56, 113] on div "Kho hàng mới" at bounding box center [96, 104] width 94 height 19
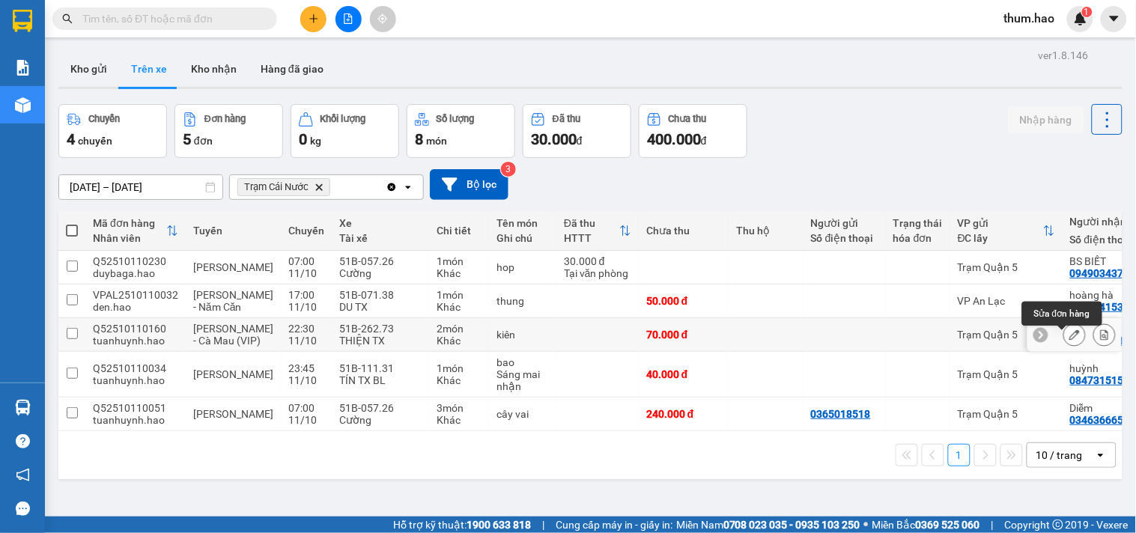
click at [1068, 338] on button at bounding box center [1074, 335] width 21 height 26
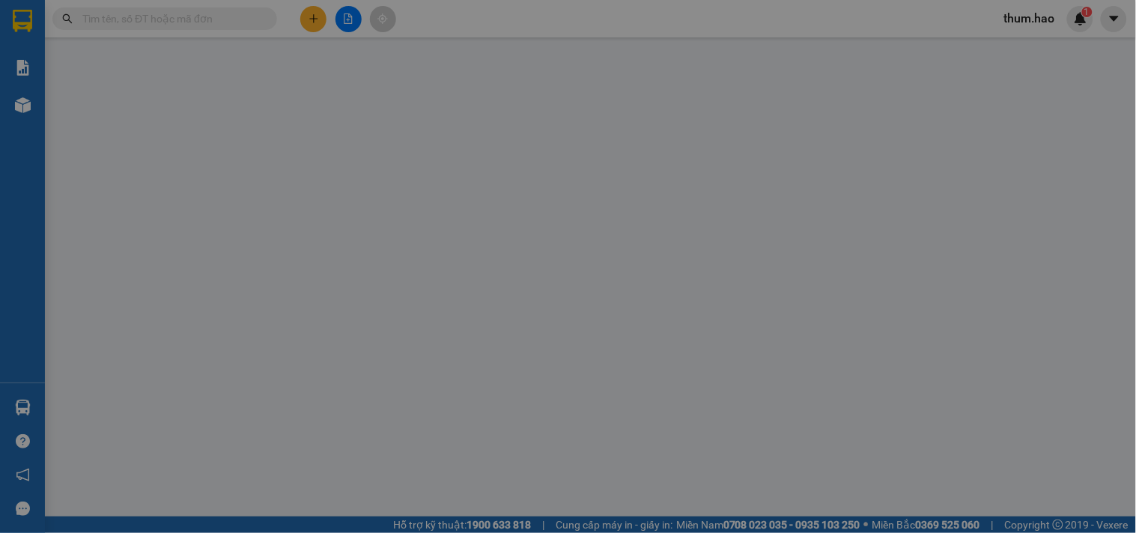
type input "0917300384"
type input "A Thoại"
type input "70.000"
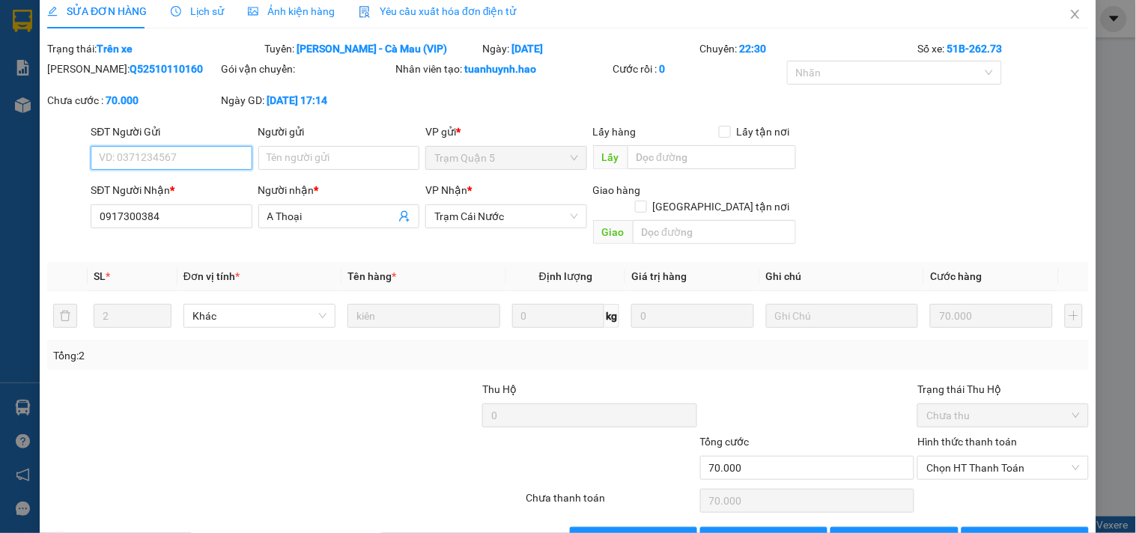
scroll to position [43, 0]
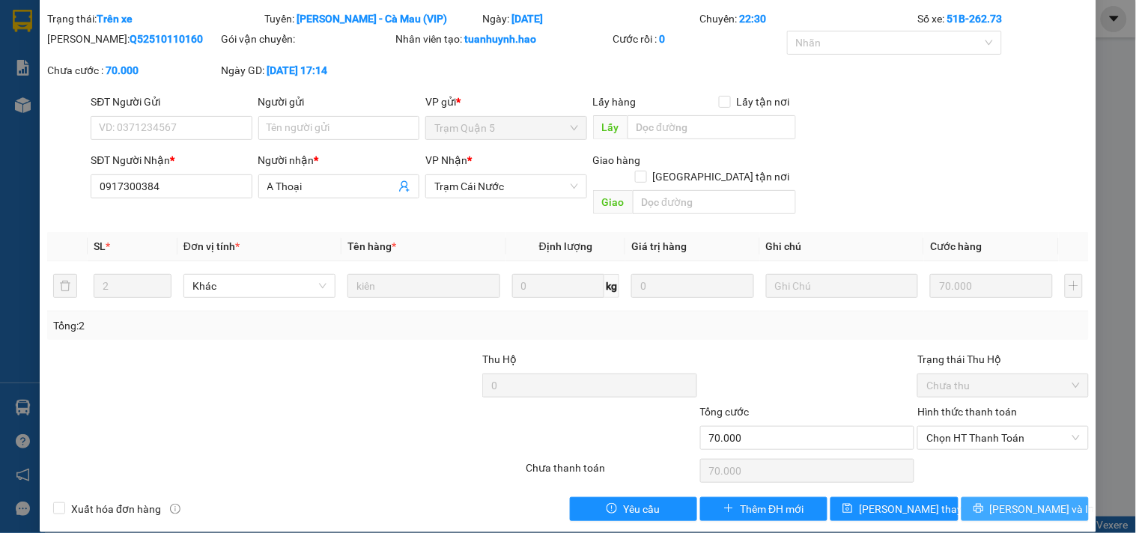
click at [1038, 501] on span "[PERSON_NAME] và In" at bounding box center [1042, 509] width 105 height 16
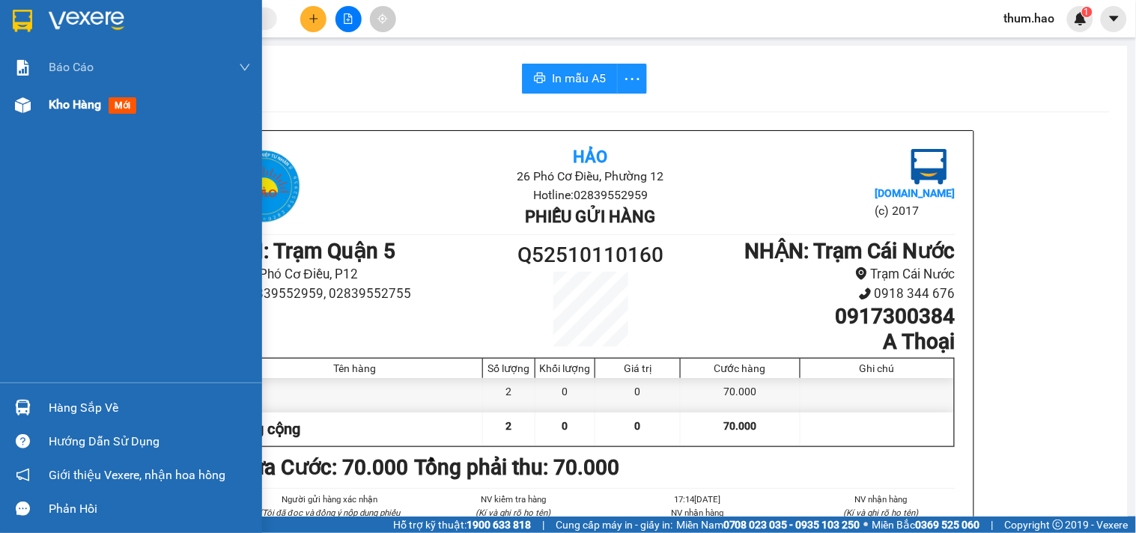
click at [79, 102] on span "Kho hàng" at bounding box center [75, 104] width 52 height 14
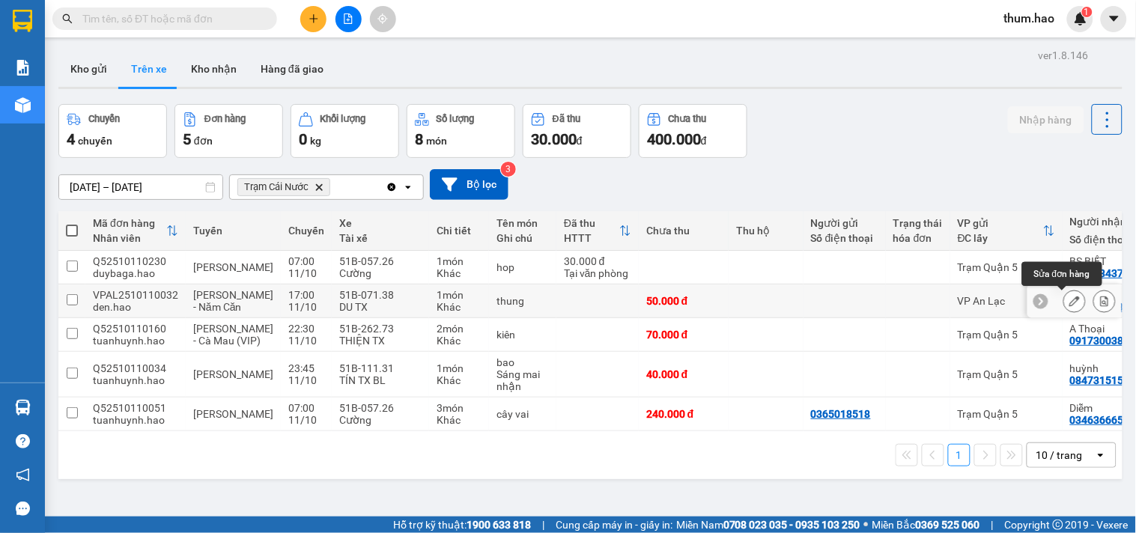
click at [1069, 301] on icon at bounding box center [1074, 301] width 10 height 10
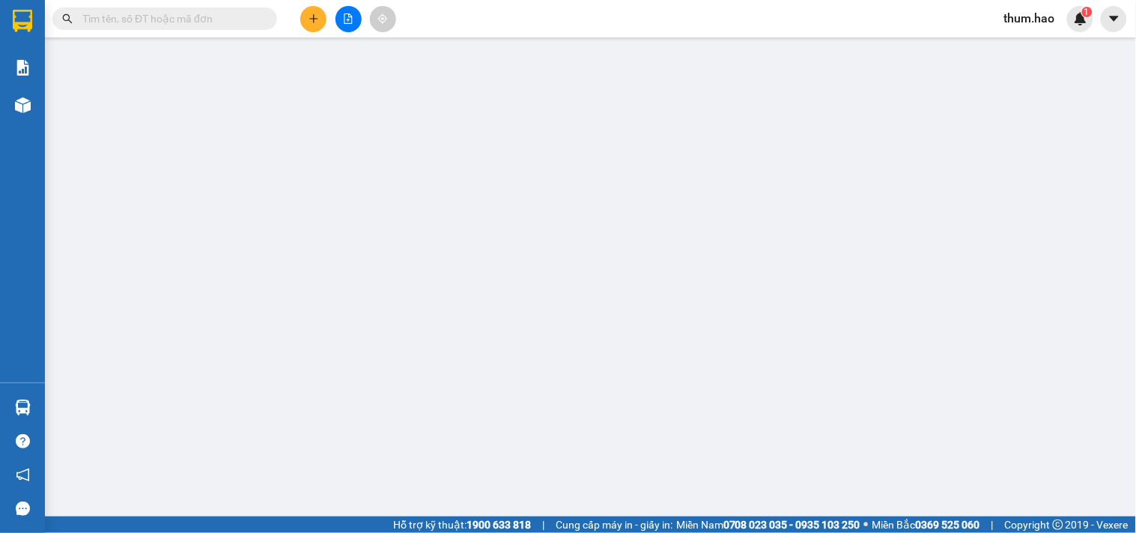
type input "0916541538"
type input "hoàng hà"
type input "50.000"
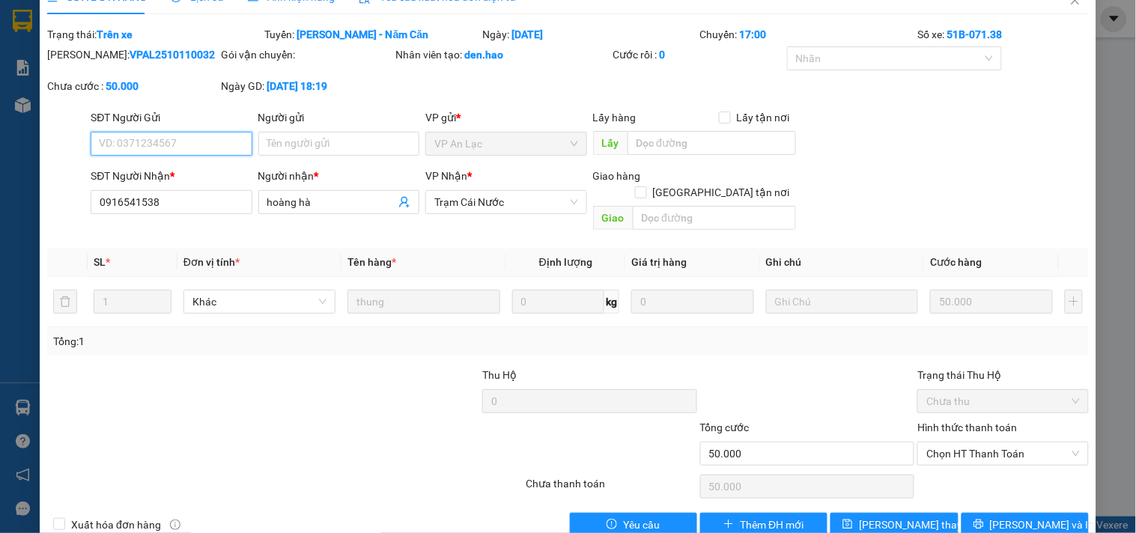
scroll to position [43, 0]
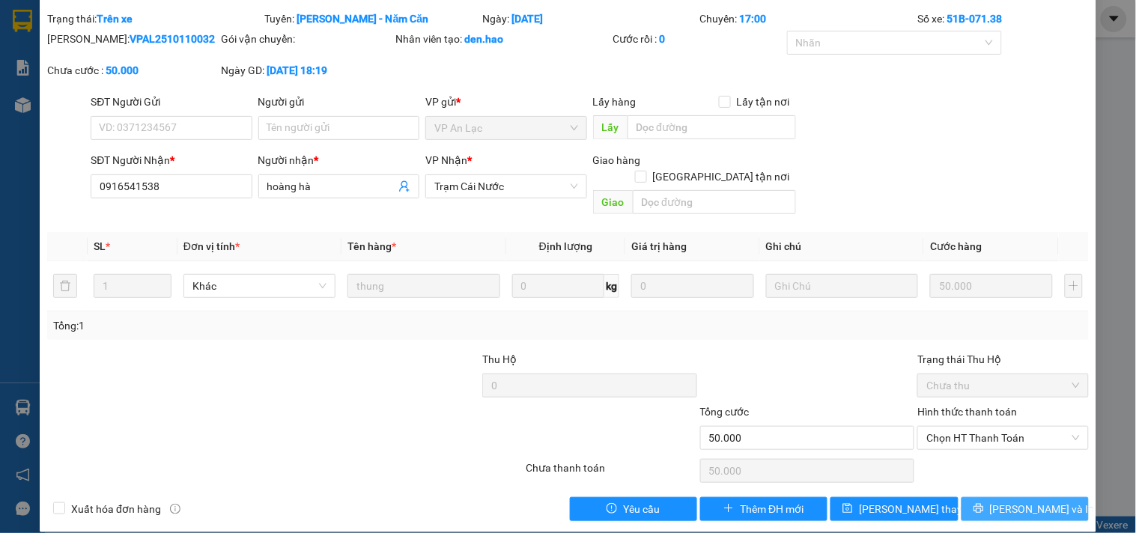
click at [1028, 501] on span "[PERSON_NAME] và In" at bounding box center [1042, 509] width 105 height 16
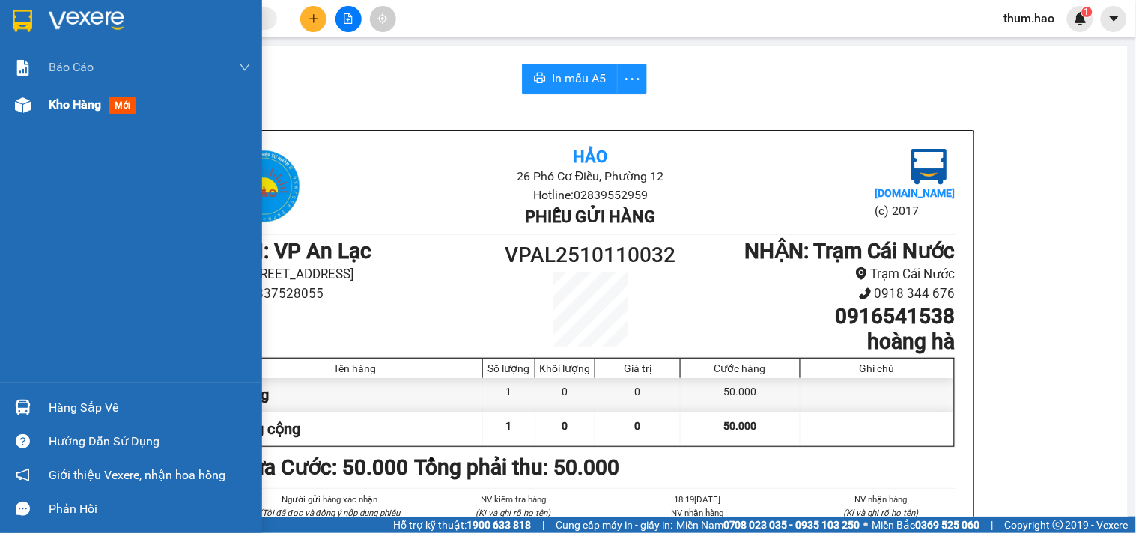
click at [61, 106] on span "Kho hàng" at bounding box center [75, 104] width 52 height 14
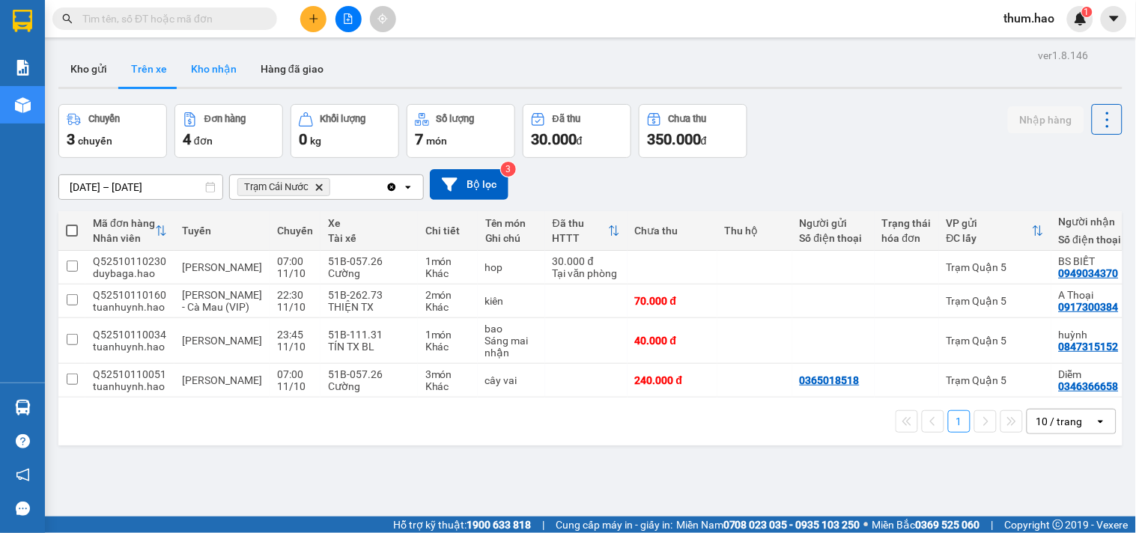
click at [211, 58] on button "Kho nhận" at bounding box center [214, 69] width 70 height 36
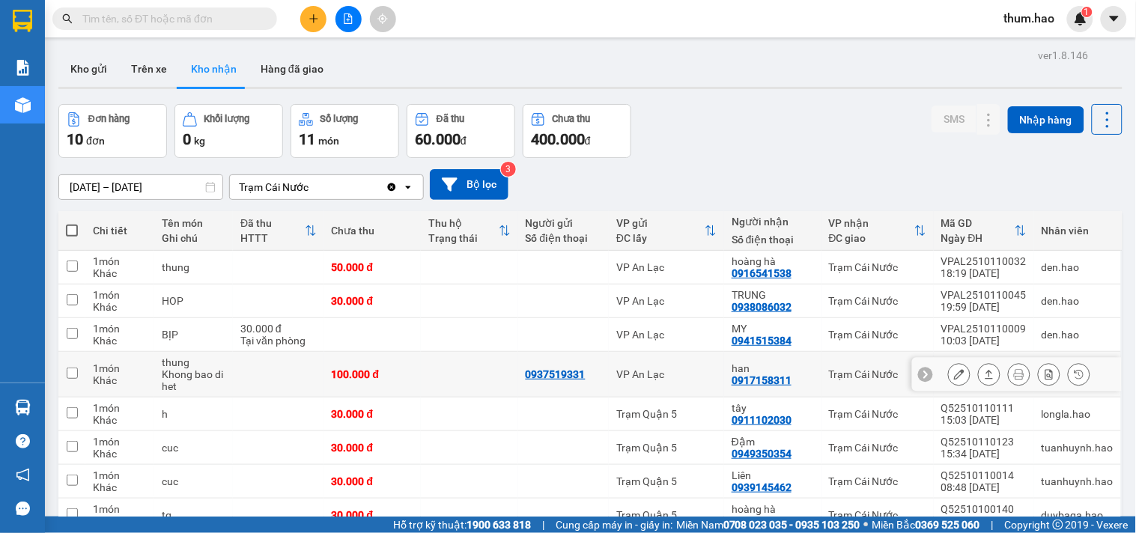
scroll to position [83, 0]
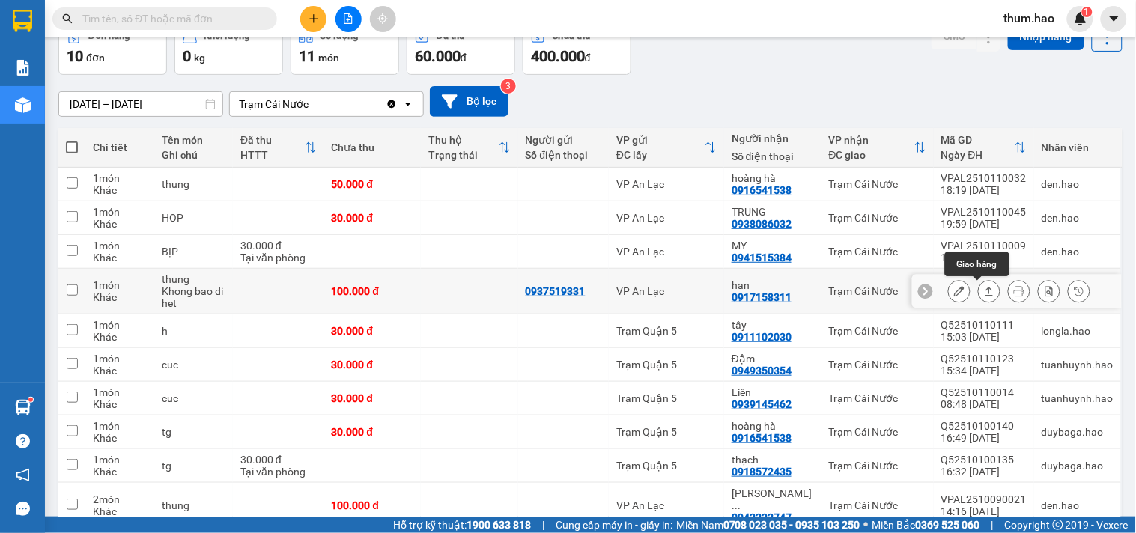
click at [978, 286] on button at bounding box center [988, 291] width 21 height 26
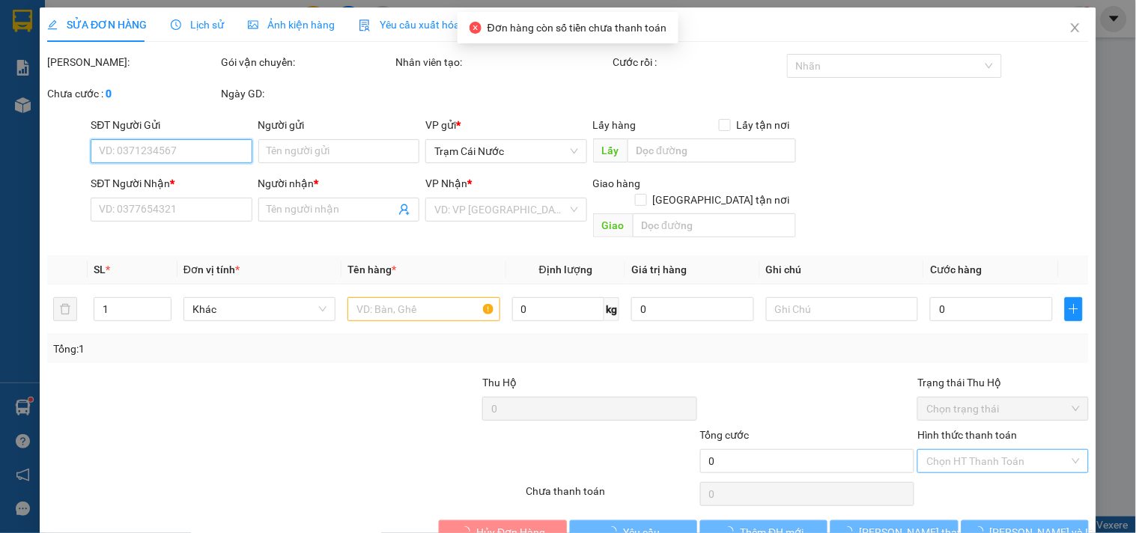
type input "0937519331"
type input "0917158311"
type input "han"
type input "100.000"
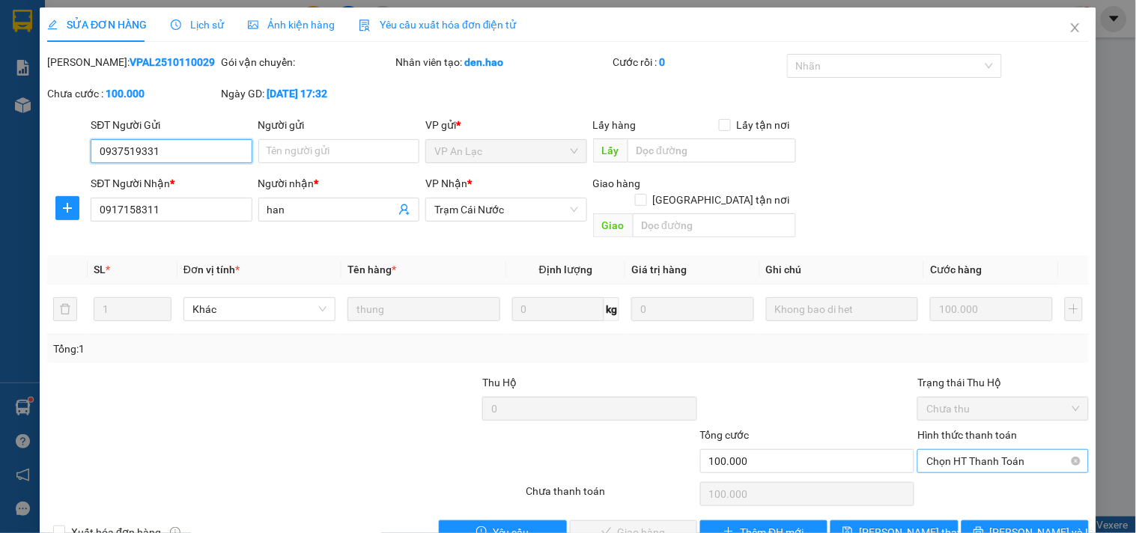
click at [972, 450] on span "Chọn HT Thanh Toán" at bounding box center [1002, 461] width 153 height 22
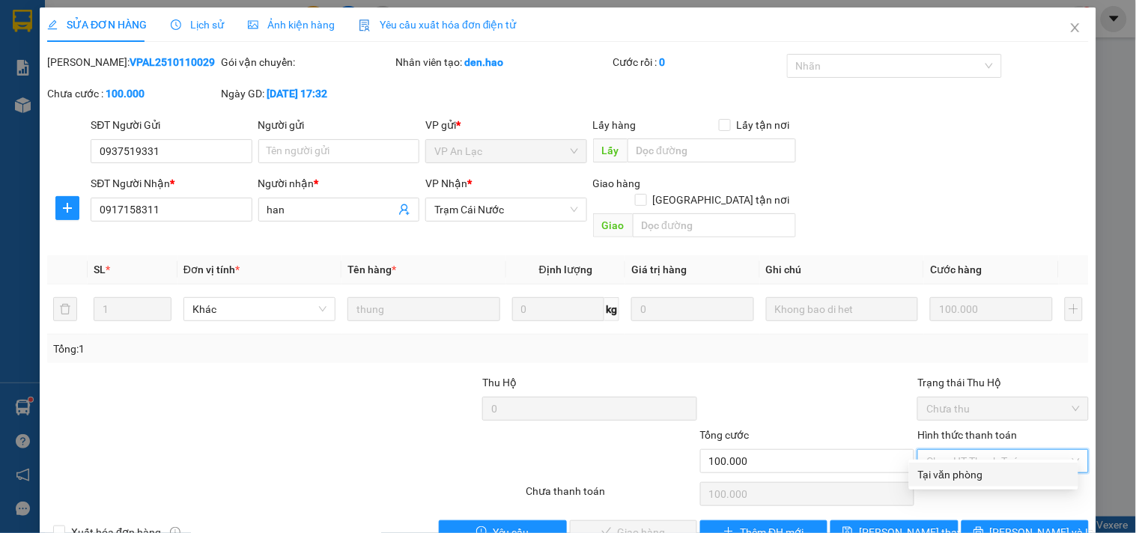
drag, startPoint x: 940, startPoint y: 469, endPoint x: 895, endPoint y: 480, distance: 47.0
click at [942, 466] on div "Tại văn phòng" at bounding box center [993, 474] width 151 height 16
type input "0"
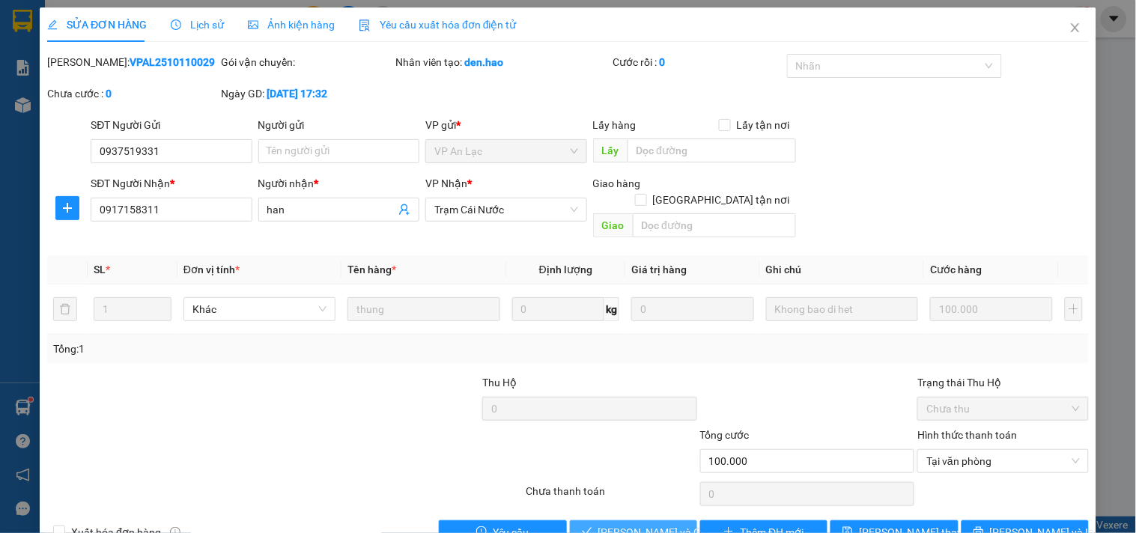
drag, startPoint x: 640, startPoint y: 503, endPoint x: 642, endPoint y: 493, distance: 10.7
click at [641, 502] on div "Total Paid Fee 0 Total UnPaid Fee 100.000 Cash Collection Total Fee Mã ĐH: VPAL…" at bounding box center [567, 299] width 1041 height 490
click at [640, 524] on span "[PERSON_NAME] và Giao hàng" at bounding box center [670, 532] width 144 height 16
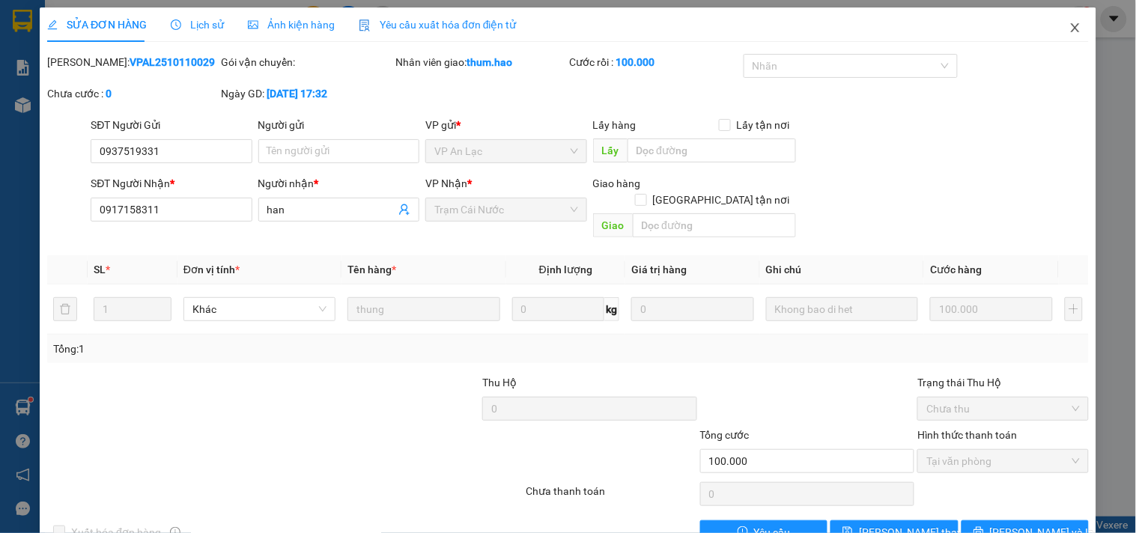
click at [1069, 30] on icon "close" at bounding box center [1075, 28] width 12 height 12
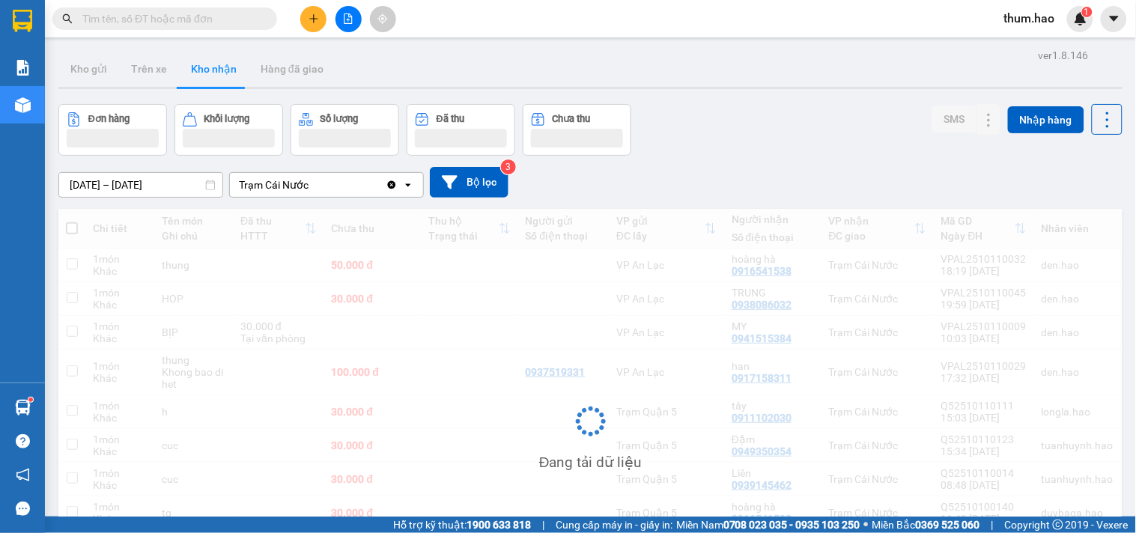
scroll to position [83, 0]
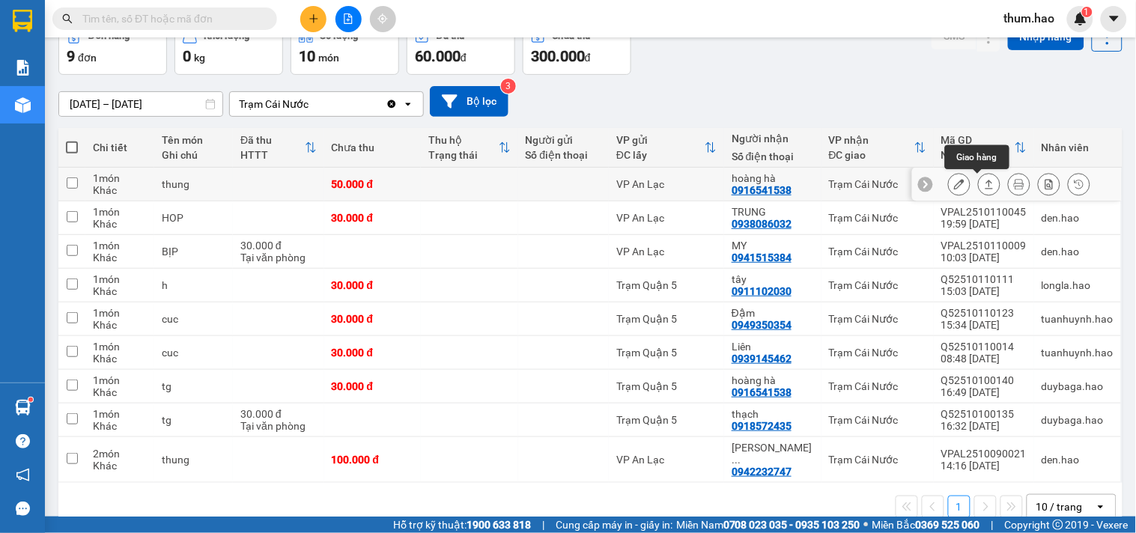
click at [984, 187] on icon at bounding box center [989, 184] width 10 height 10
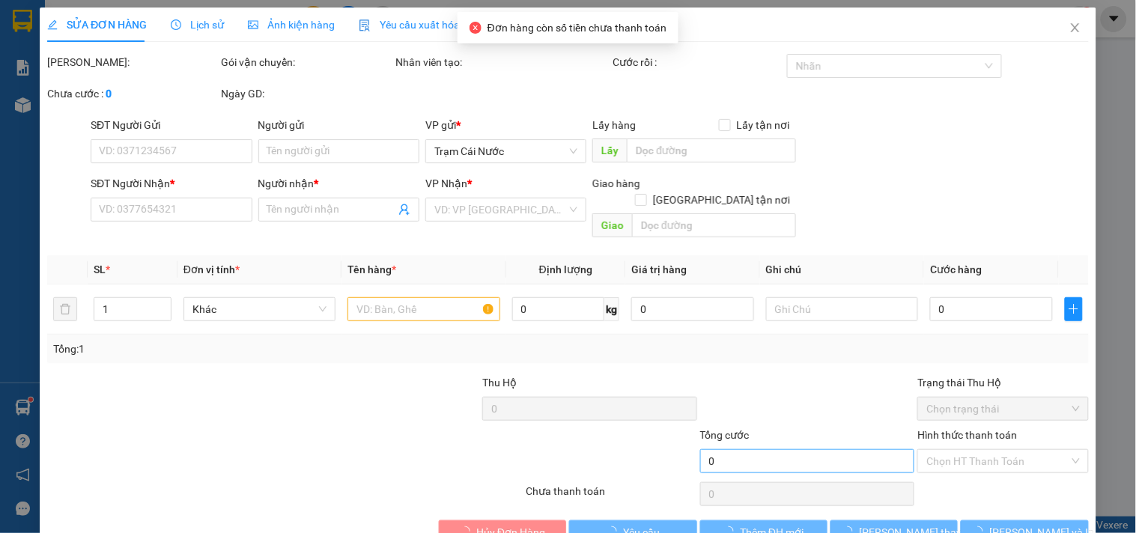
type input "0916541538"
type input "hoàng hà"
type input "50.000"
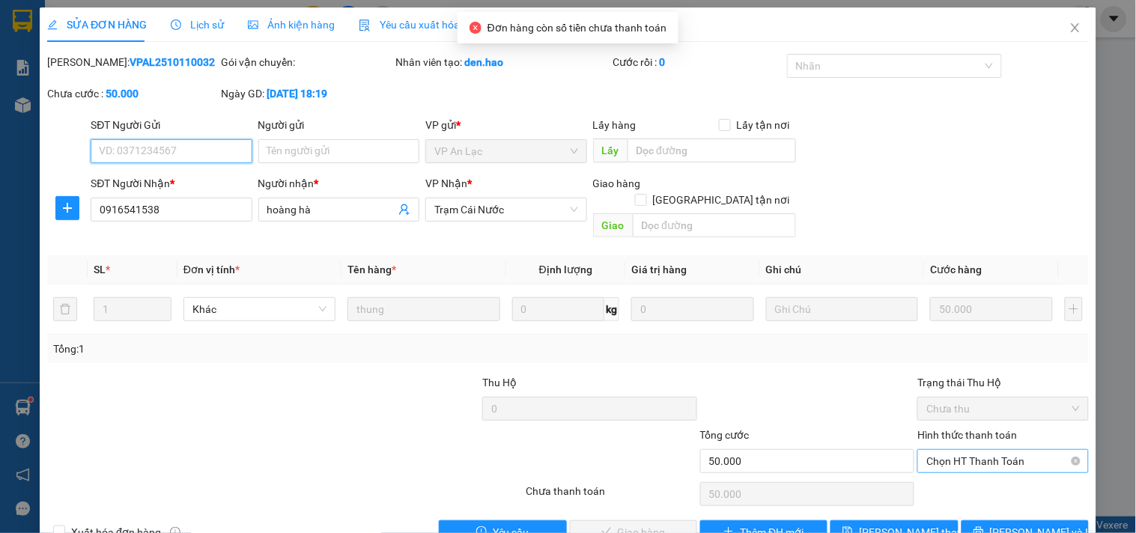
click at [973, 450] on span "Chọn HT Thanh Toán" at bounding box center [1002, 461] width 153 height 22
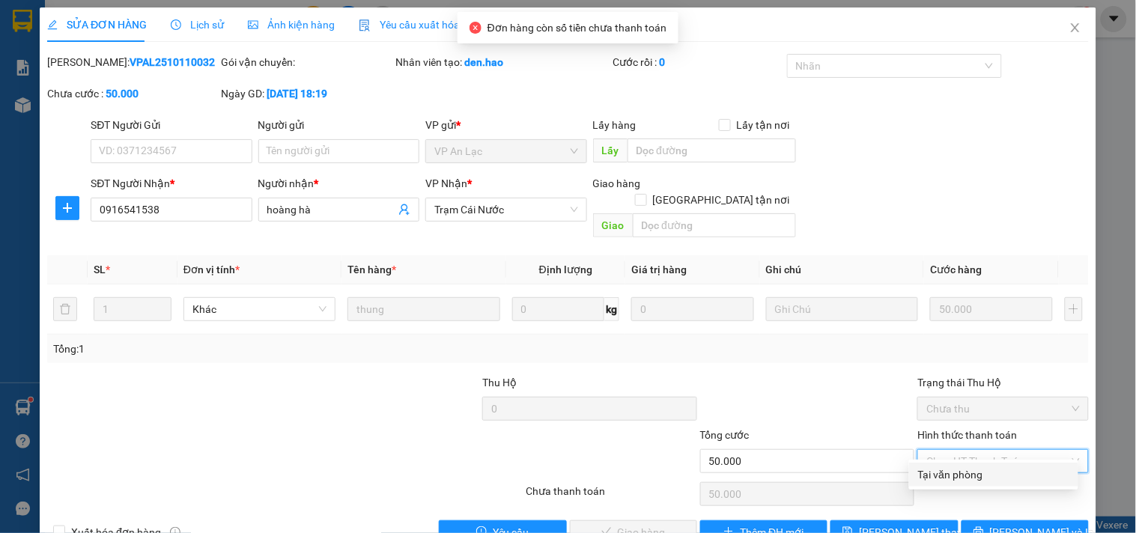
click at [964, 475] on div "Tại văn phòng" at bounding box center [993, 474] width 151 height 16
type input "0"
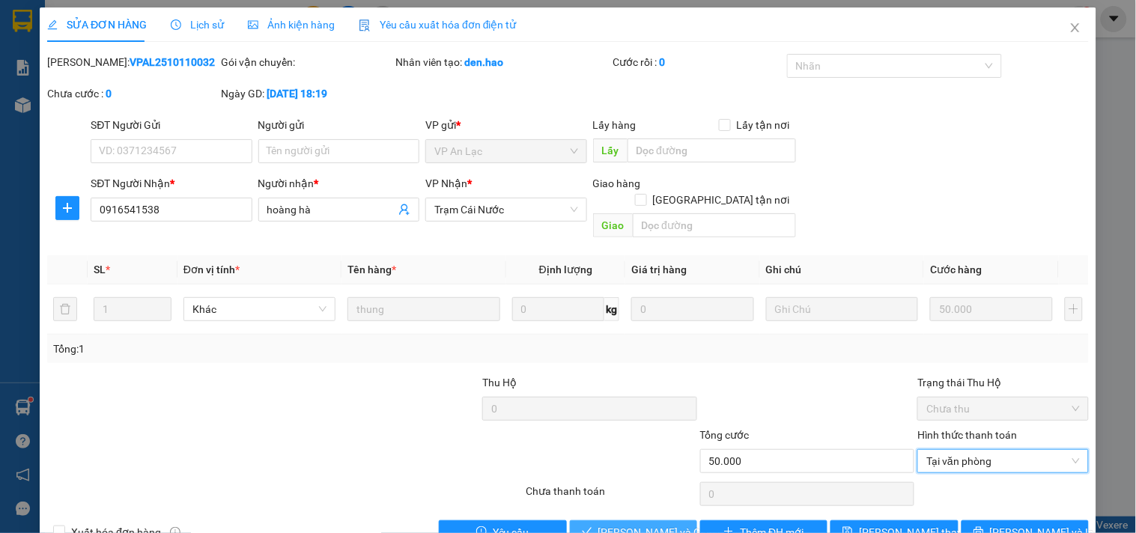
click at [607, 524] on span "[PERSON_NAME] và Giao hàng" at bounding box center [670, 532] width 144 height 16
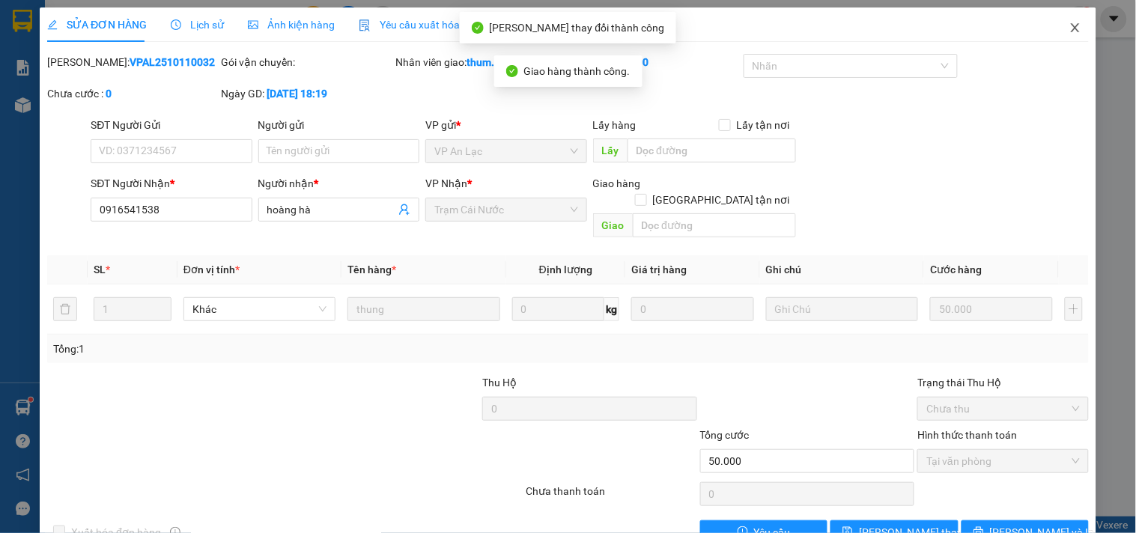
click at [1069, 30] on icon "close" at bounding box center [1075, 28] width 12 height 12
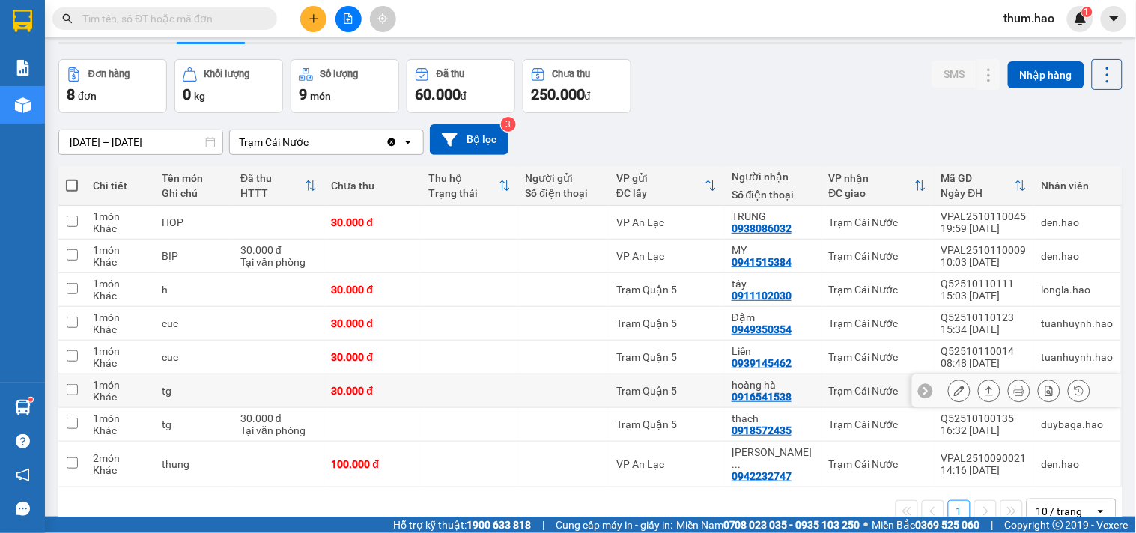
scroll to position [69, 0]
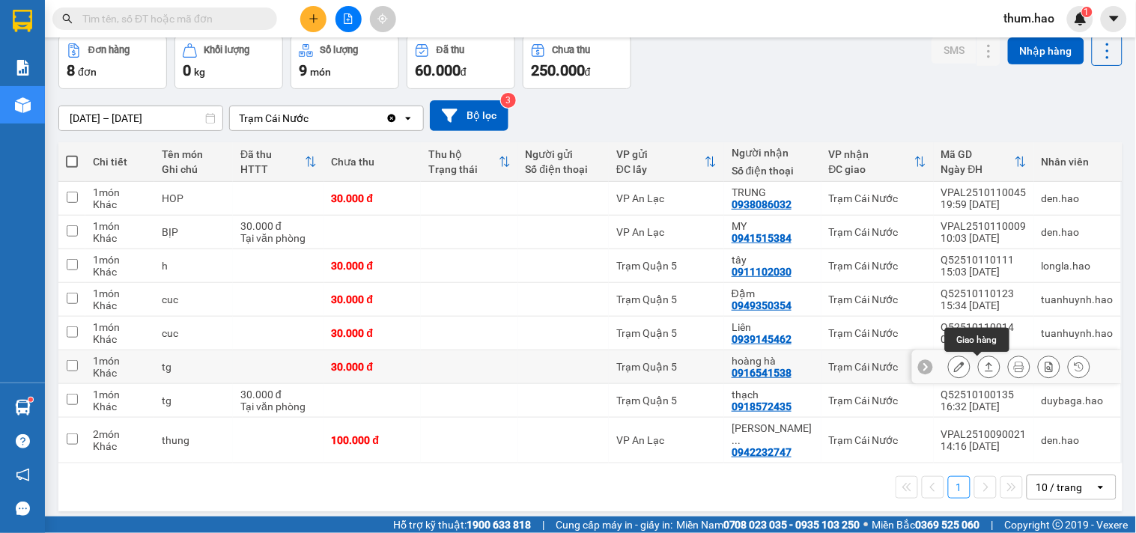
click at [978, 362] on button at bounding box center [988, 367] width 21 height 26
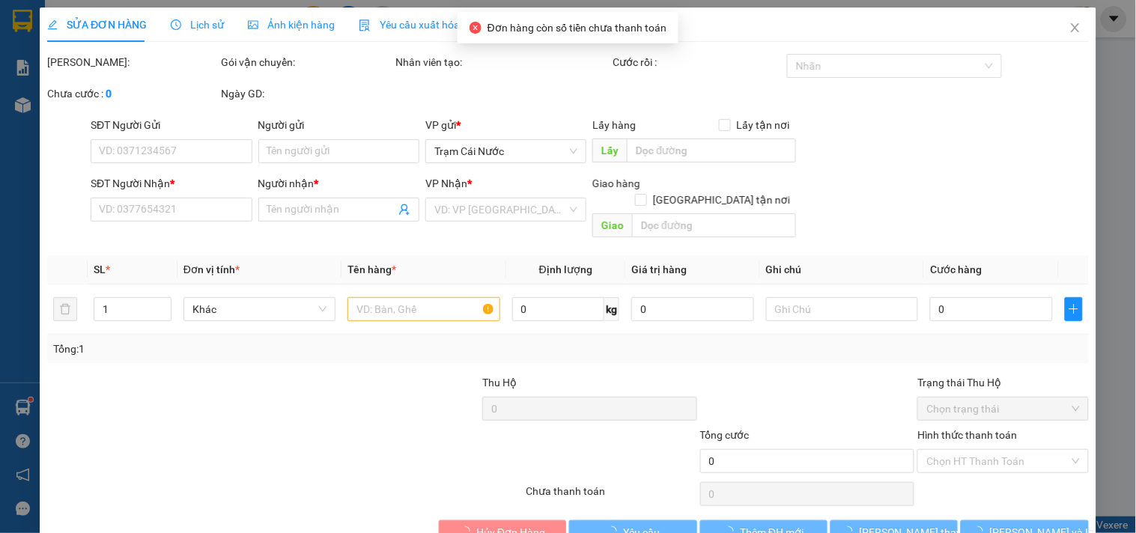
type input "0916541538"
type input "hoàng hà"
type input "30.000"
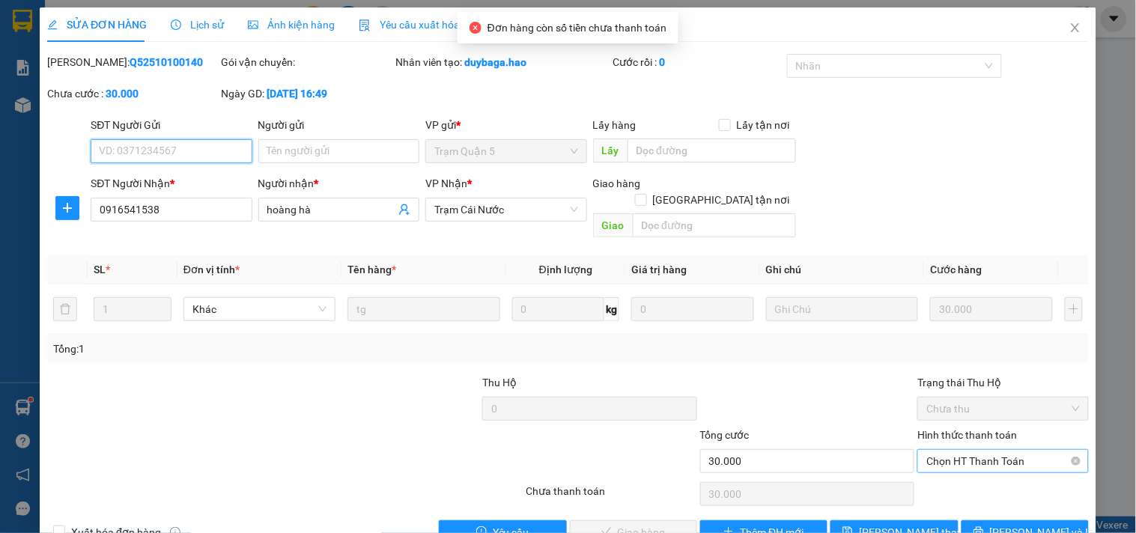
click at [991, 450] on span "Chọn HT Thanh Toán" at bounding box center [1002, 461] width 153 height 22
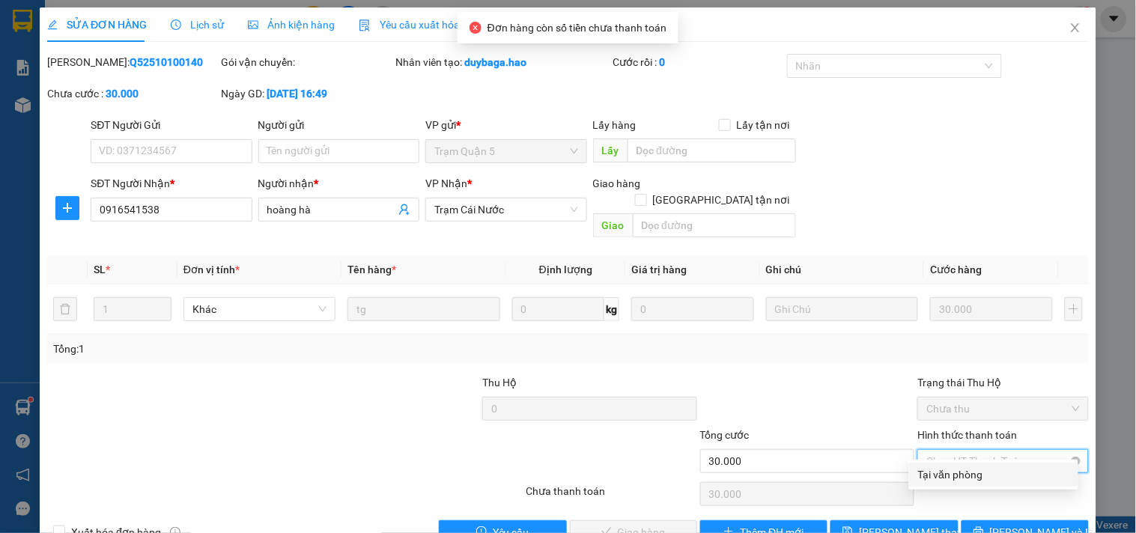
drag, startPoint x: 966, startPoint y: 479, endPoint x: 949, endPoint y: 453, distance: 30.9
click at [960, 472] on div "Tại văn phòng" at bounding box center [993, 474] width 151 height 16
type input "0"
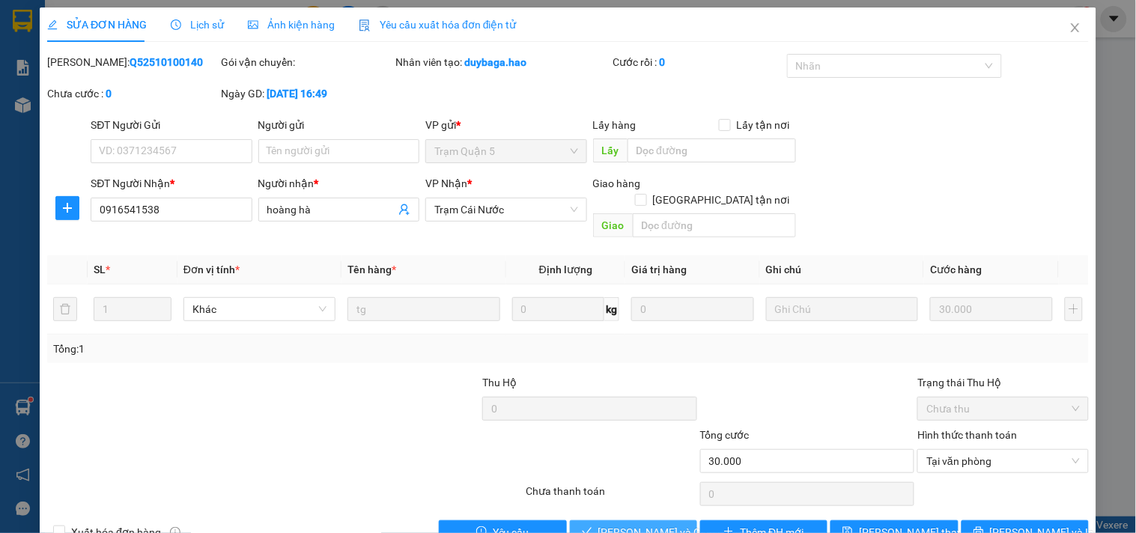
drag, startPoint x: 664, startPoint y: 522, endPoint x: 629, endPoint y: 512, distance: 36.5
click at [661, 524] on span "[PERSON_NAME] và Giao hàng" at bounding box center [670, 532] width 144 height 16
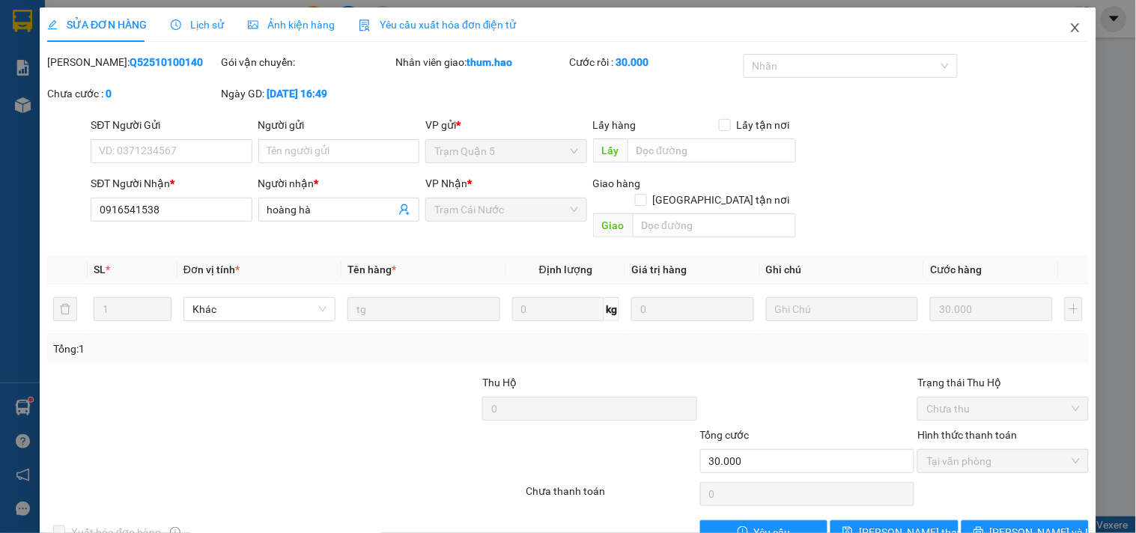
click at [1069, 31] on icon "close" at bounding box center [1075, 28] width 12 height 12
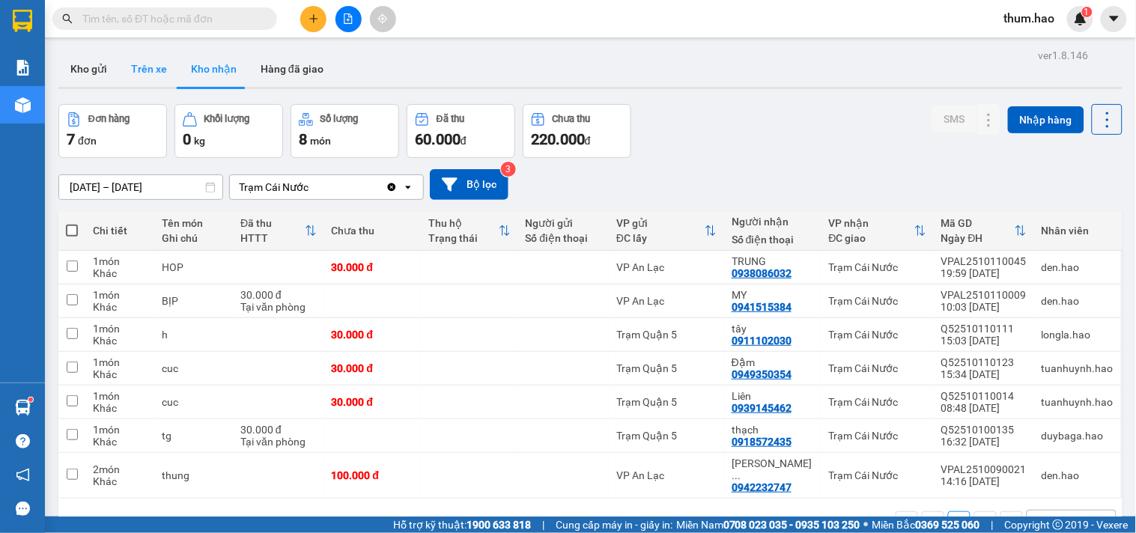
click at [132, 73] on button "Trên xe" at bounding box center [149, 69] width 60 height 36
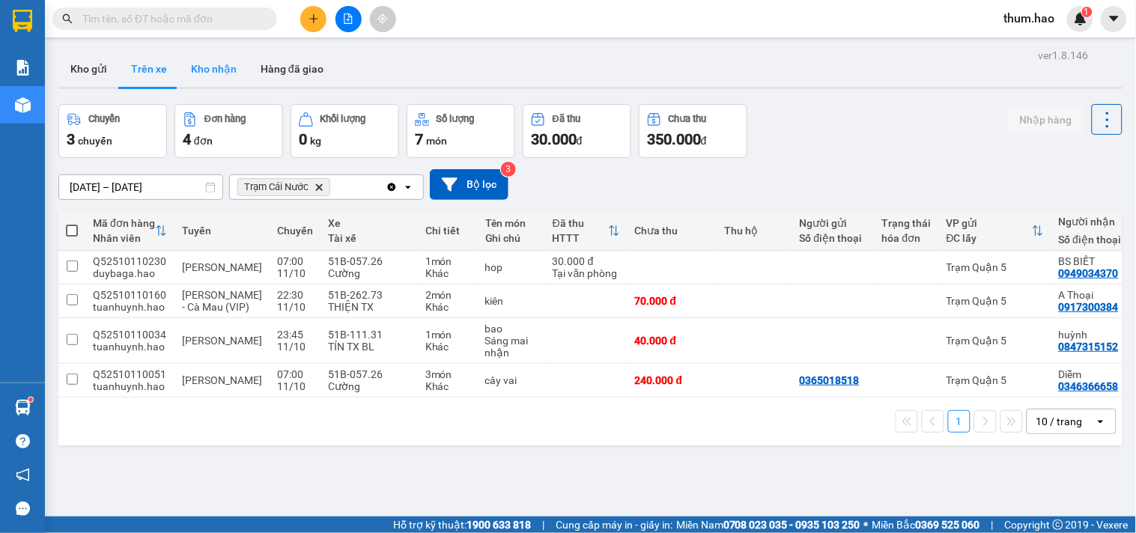
click at [219, 63] on button "Kho nhận" at bounding box center [214, 69] width 70 height 36
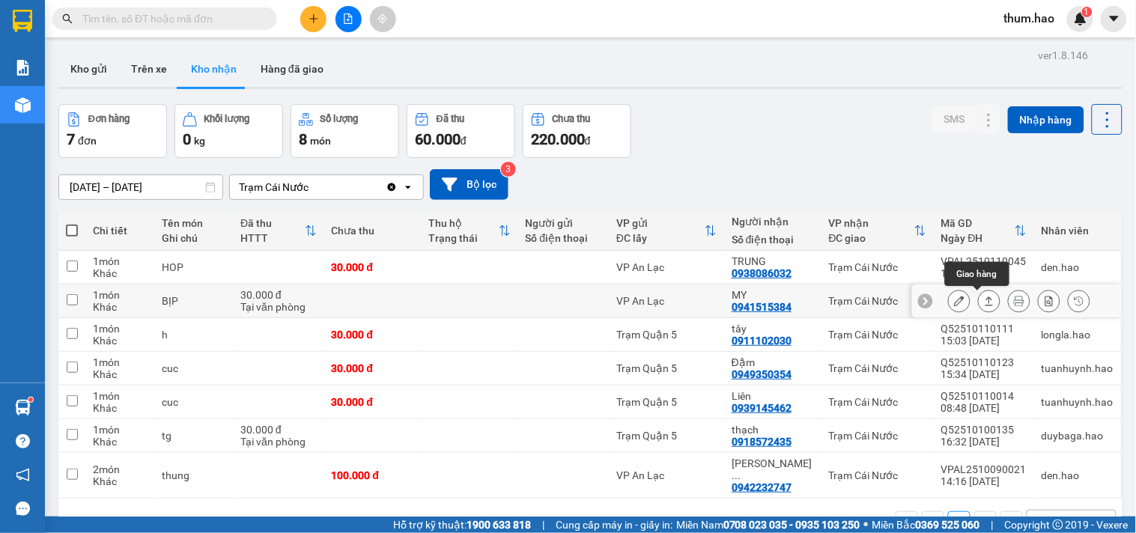
click at [984, 297] on icon at bounding box center [989, 301] width 10 height 10
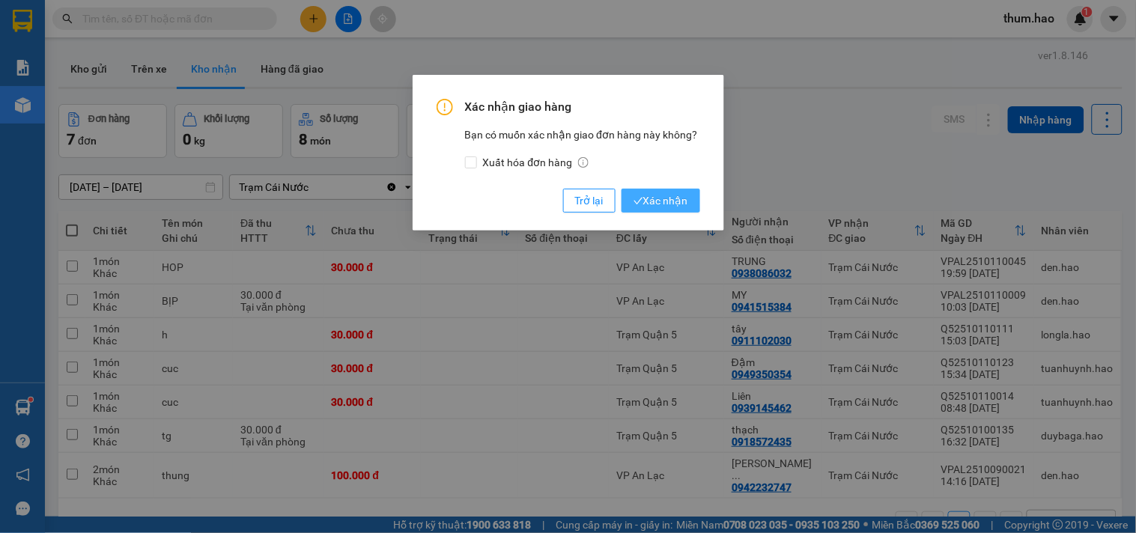
click at [682, 208] on span "Xác nhận" at bounding box center [660, 200] width 55 height 16
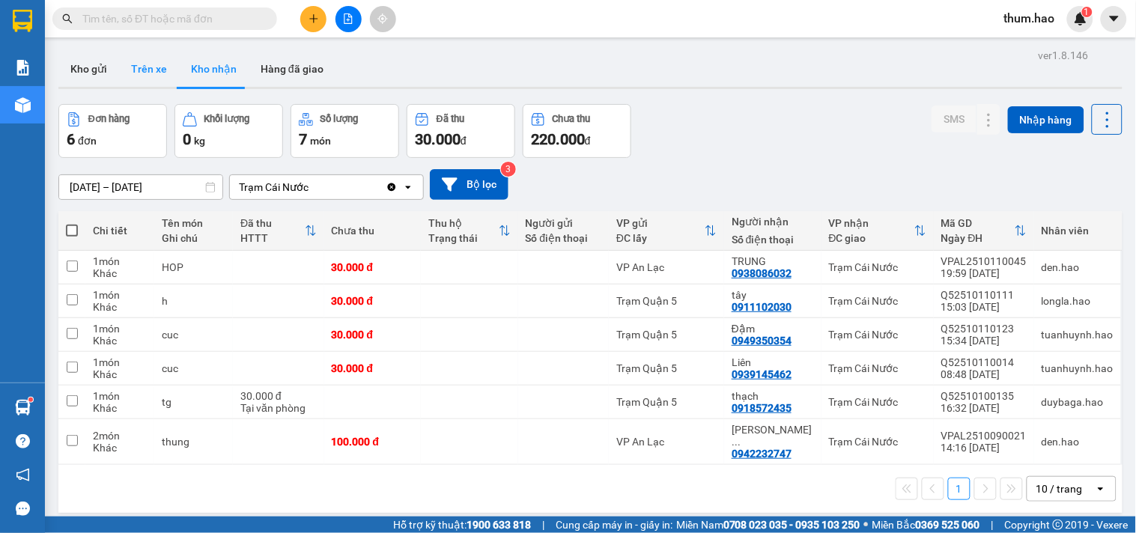
click at [138, 58] on button "Trên xe" at bounding box center [149, 69] width 60 height 36
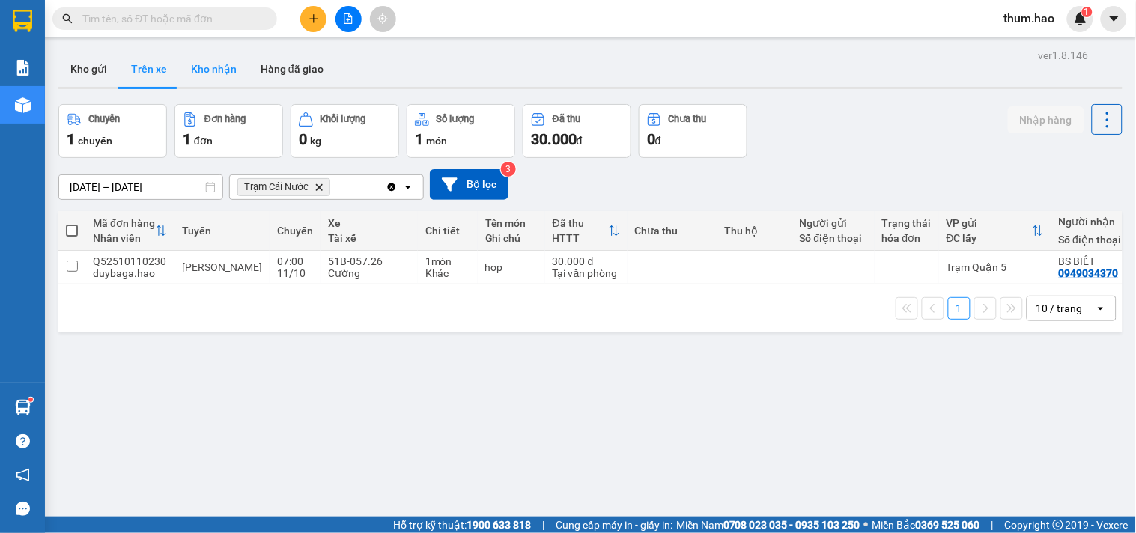
click at [205, 76] on button "Kho nhận" at bounding box center [214, 69] width 70 height 36
